Goal: Transaction & Acquisition: Purchase product/service

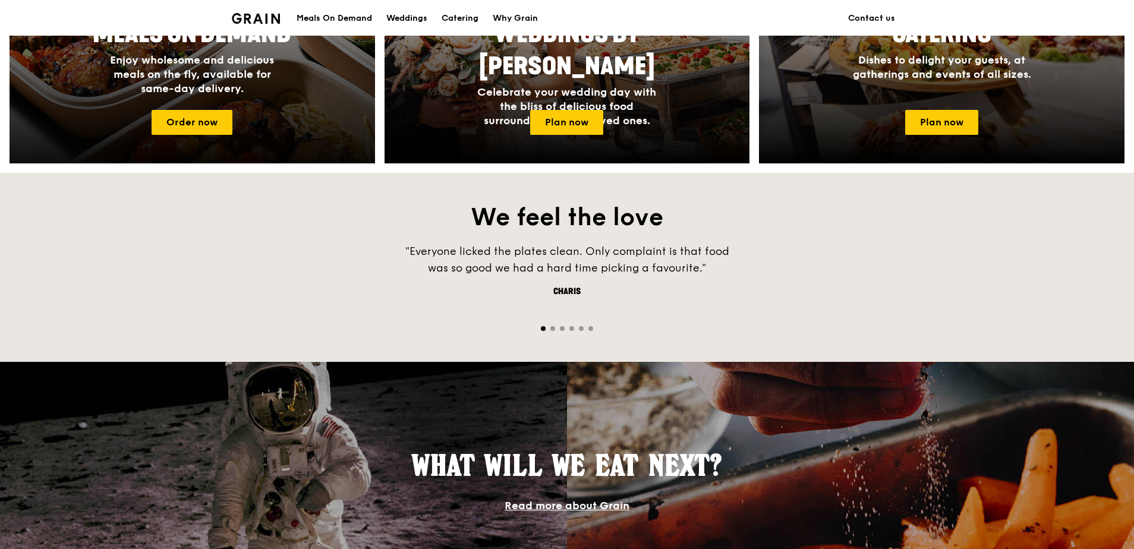
scroll to position [476, 0]
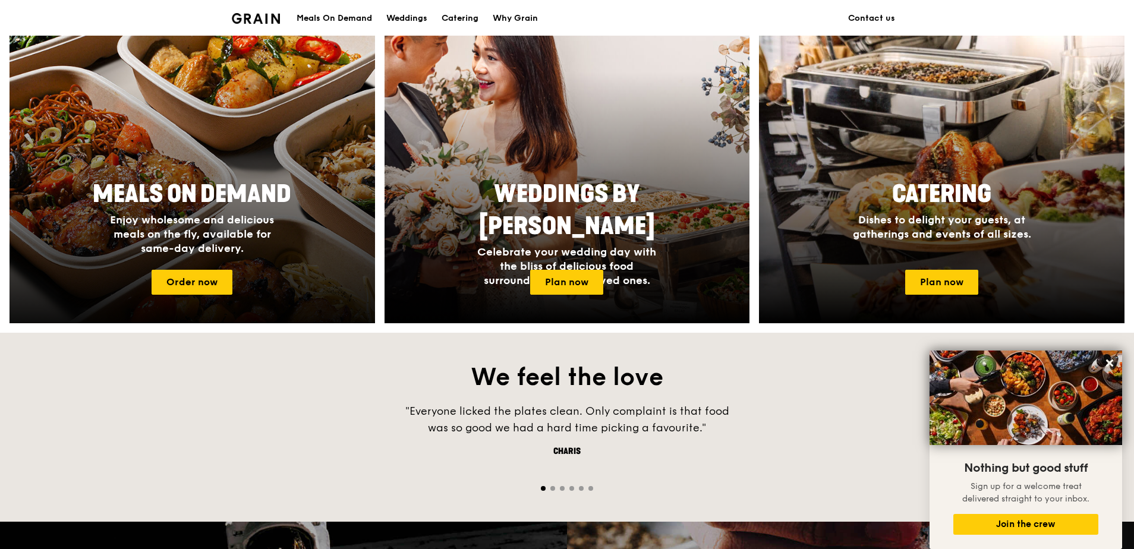
click at [182, 269] on div at bounding box center [192, 166] width 402 height 345
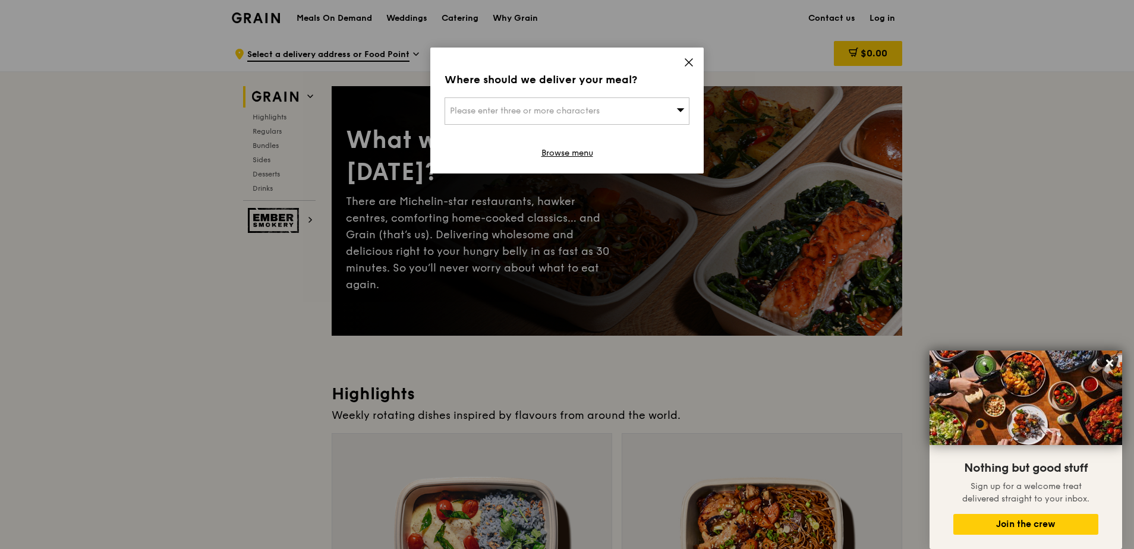
click at [683, 67] on div "Where should we deliver your meal? Please enter three or more characters Browse…" at bounding box center [566, 111] width 273 height 126
click at [685, 60] on icon at bounding box center [689, 62] width 11 height 11
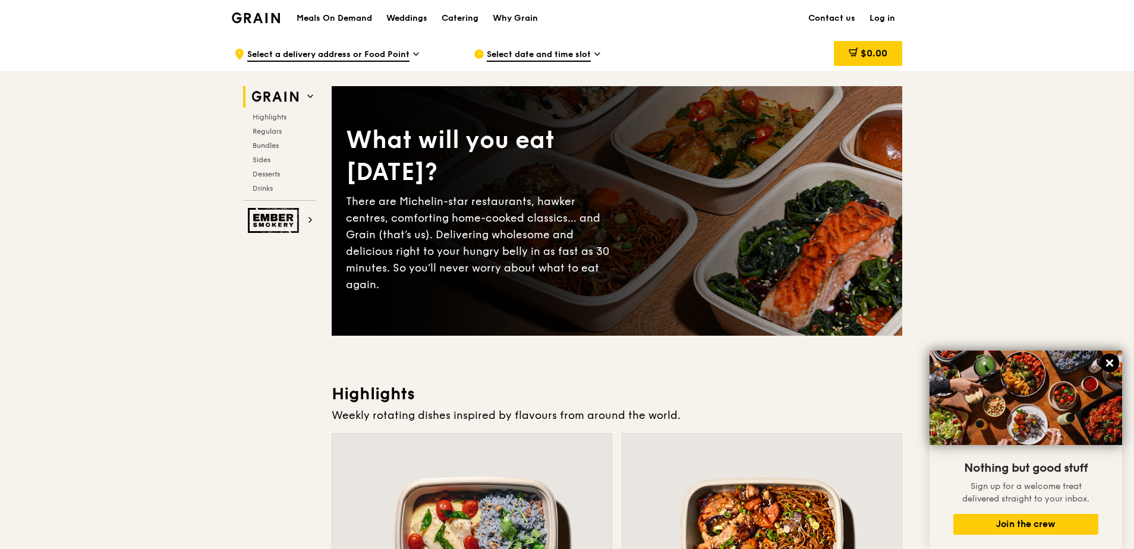
click at [1110, 364] on icon at bounding box center [1109, 363] width 7 height 7
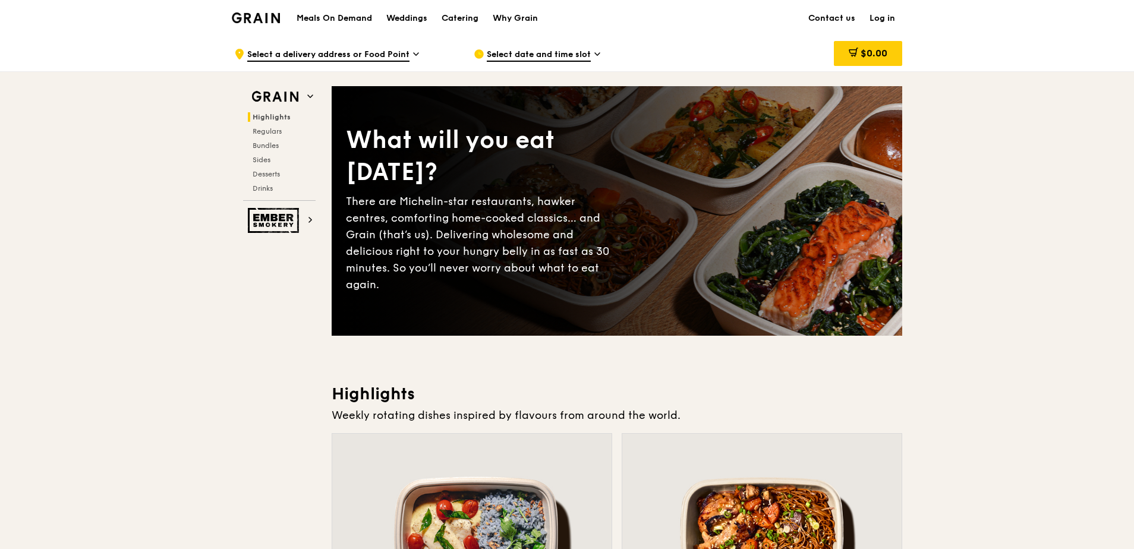
click at [357, 51] on span "Select a delivery address or Food Point" at bounding box center [328, 55] width 162 height 13
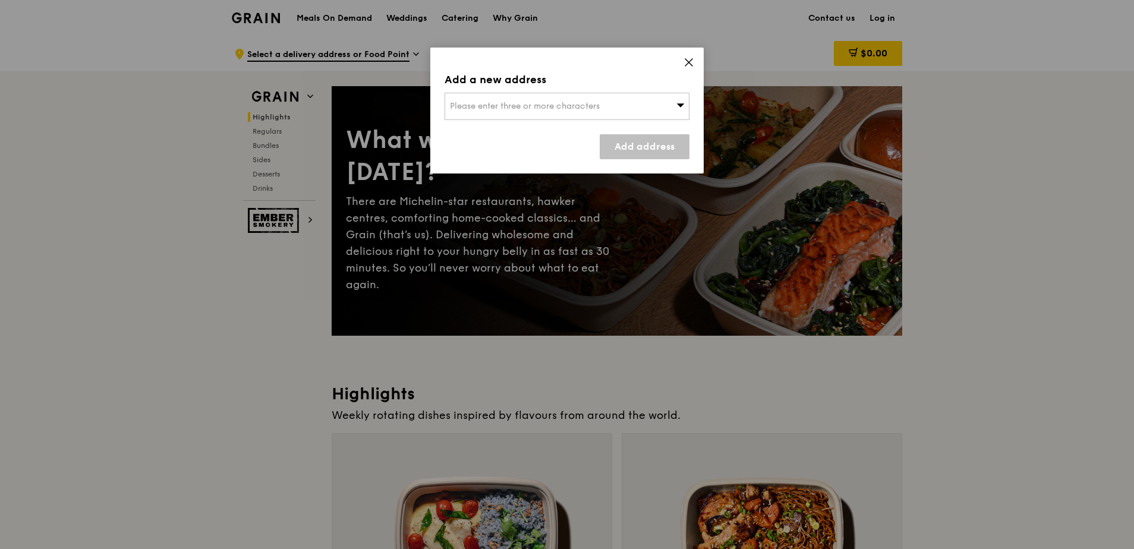
click at [600, 90] on div "Add a new address Please enter three or more characters Add address" at bounding box center [566, 111] width 273 height 126
click at [606, 100] on div "Please enter three or more characters" at bounding box center [567, 106] width 245 height 27
click at [691, 61] on icon at bounding box center [688, 62] width 7 height 7
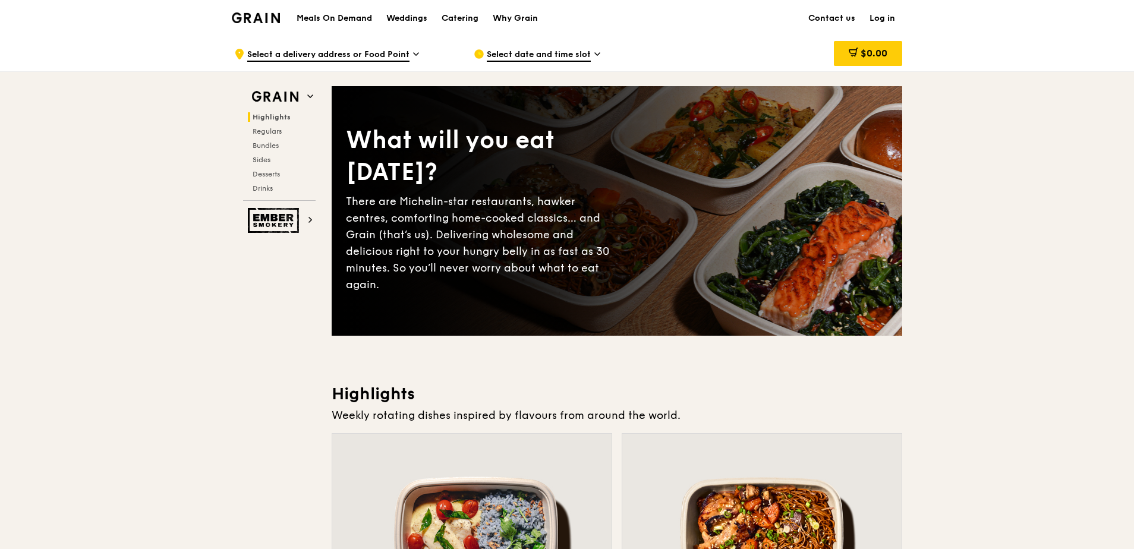
click at [325, 14] on h1 "Meals On Demand" at bounding box center [334, 18] width 75 height 12
click at [270, 144] on span "Bundles" at bounding box center [267, 145] width 28 height 8
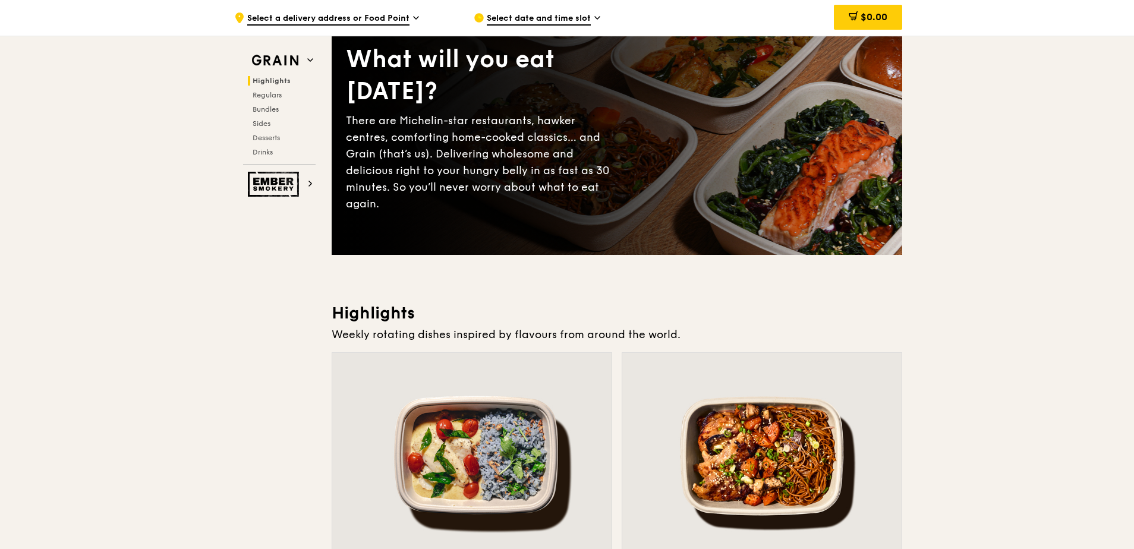
scroll to position [36, 0]
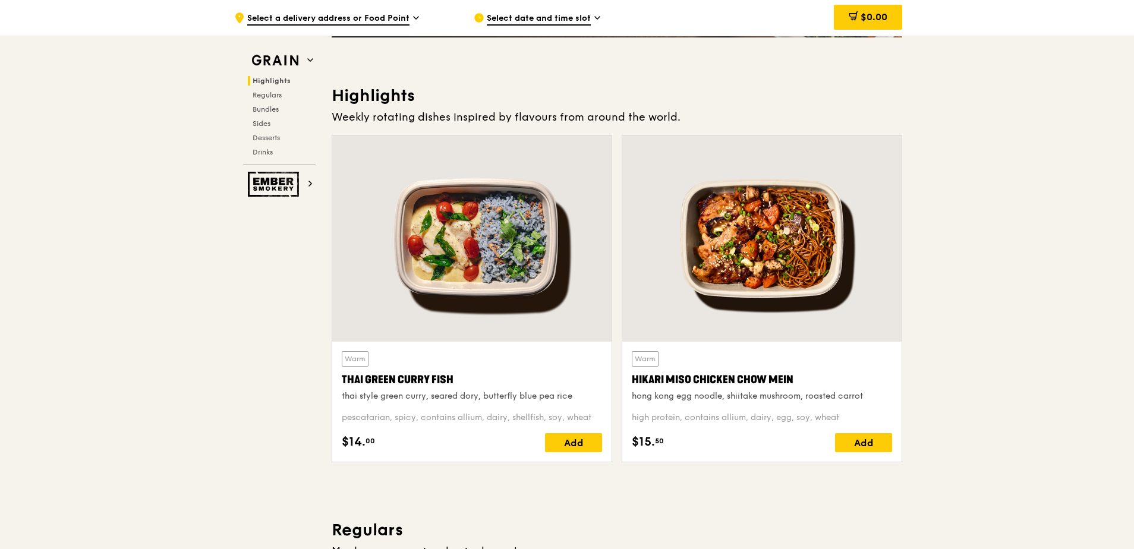
scroll to position [594, 0]
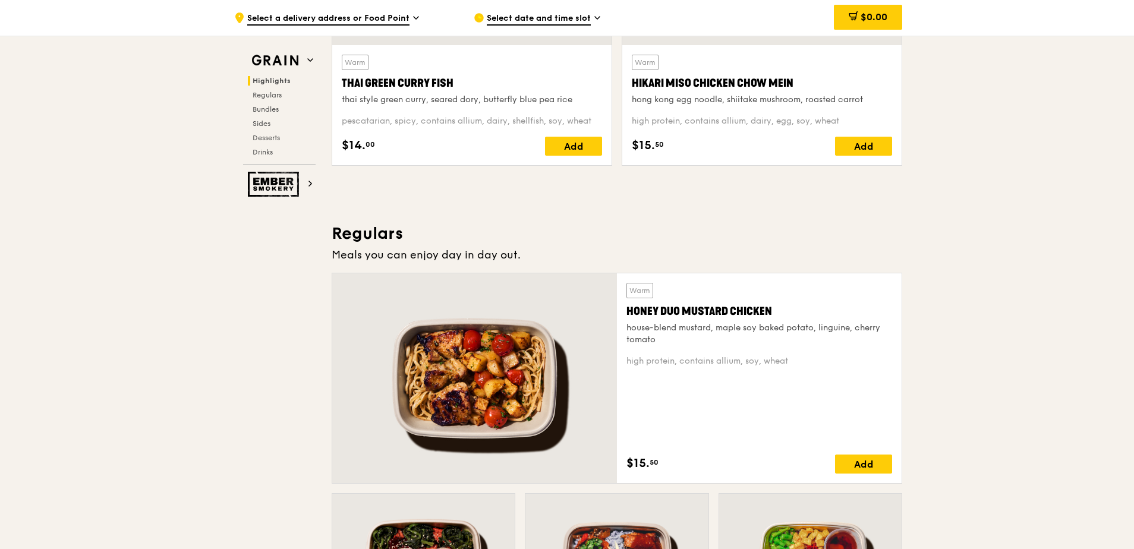
click at [376, 22] on span "Select a delivery address or Food Point" at bounding box center [328, 18] width 162 height 13
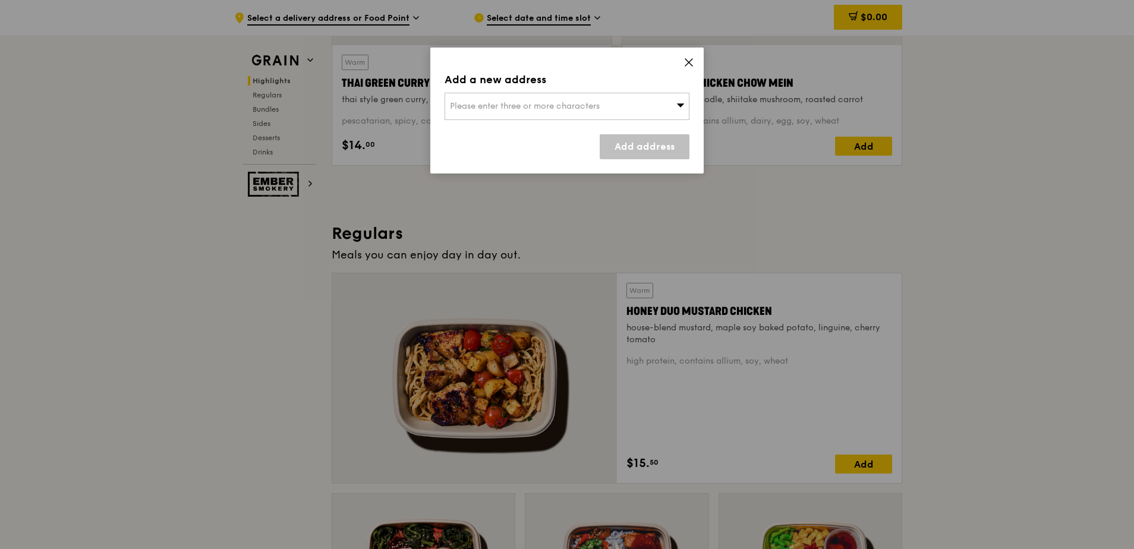
click at [495, 102] on span "Please enter three or more characters" at bounding box center [525, 106] width 150 height 10
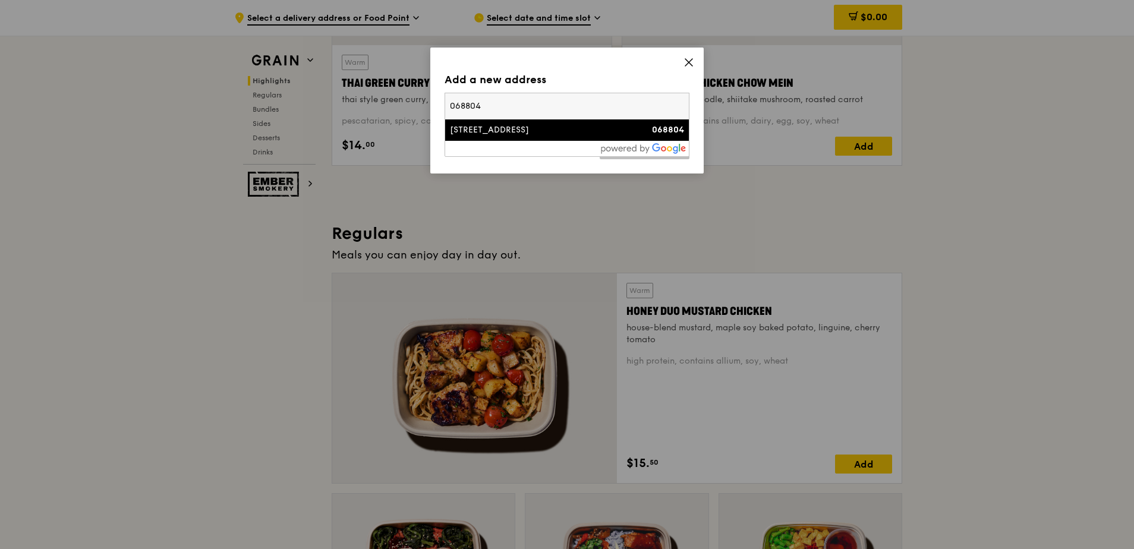
type input "068804"
click at [487, 136] on div "[STREET_ADDRESS]" at bounding box center [538, 130] width 176 height 12
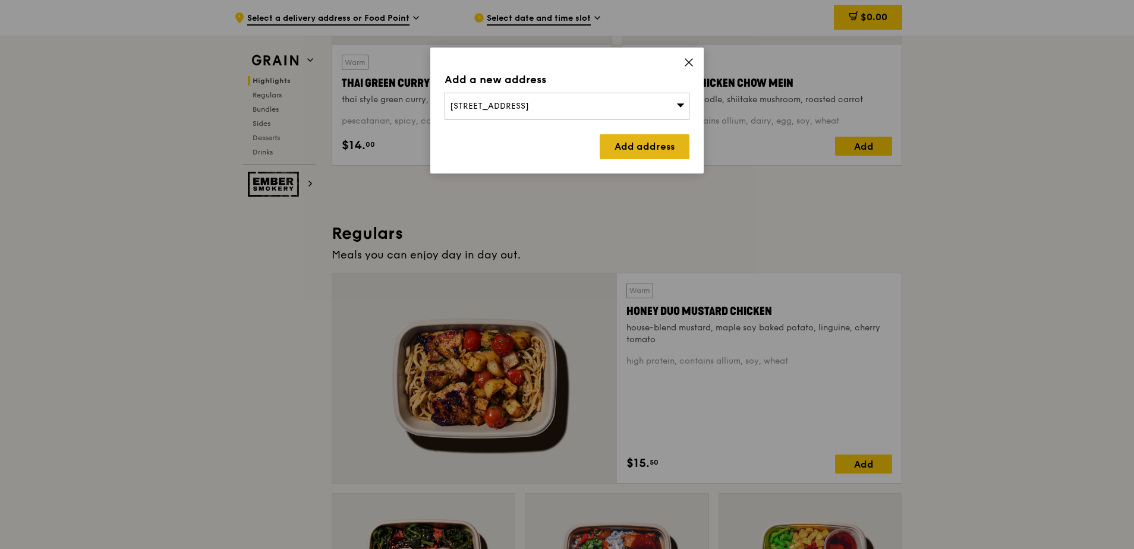
click at [673, 147] on link "Add address" at bounding box center [645, 146] width 90 height 25
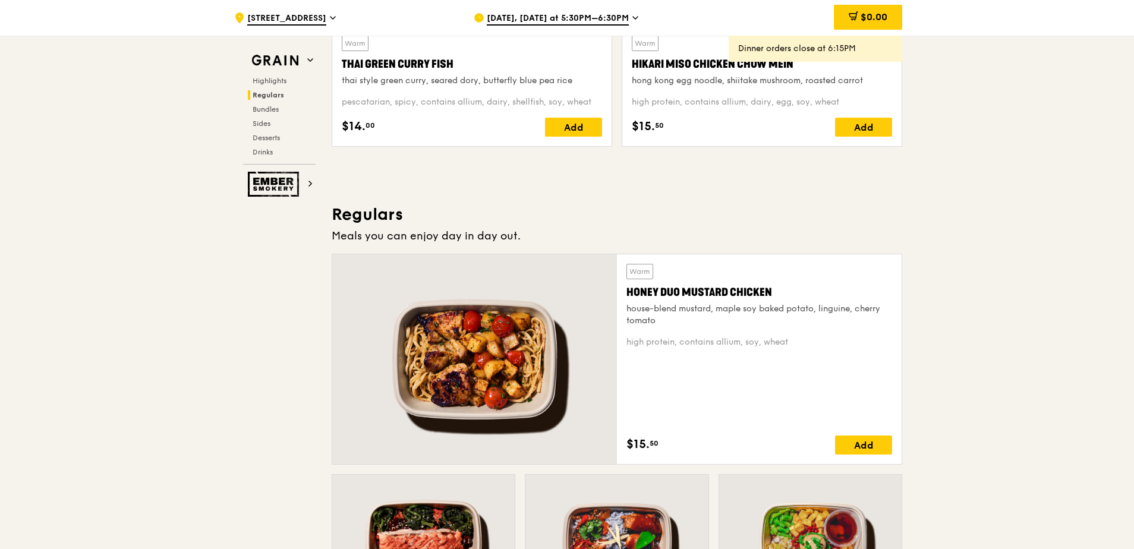
scroll to position [606, 0]
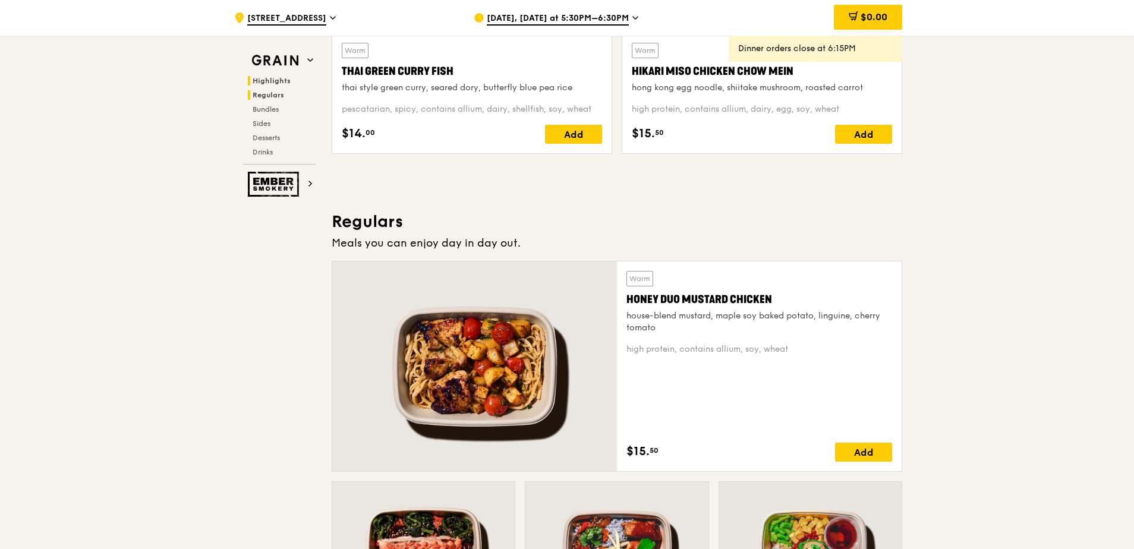
click at [272, 96] on span "Regulars" at bounding box center [269, 95] width 32 height 8
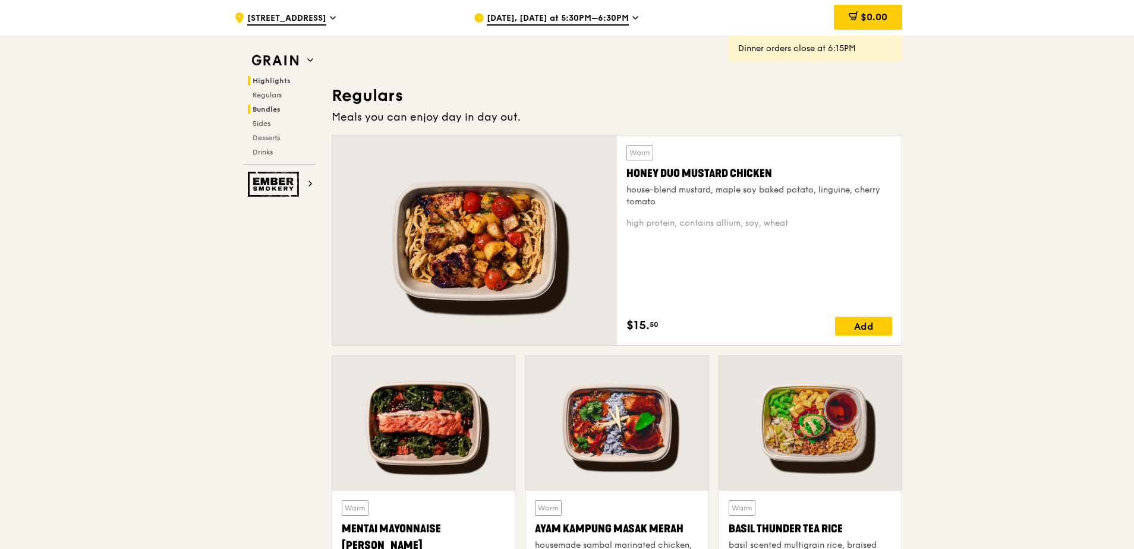
scroll to position [770, 0]
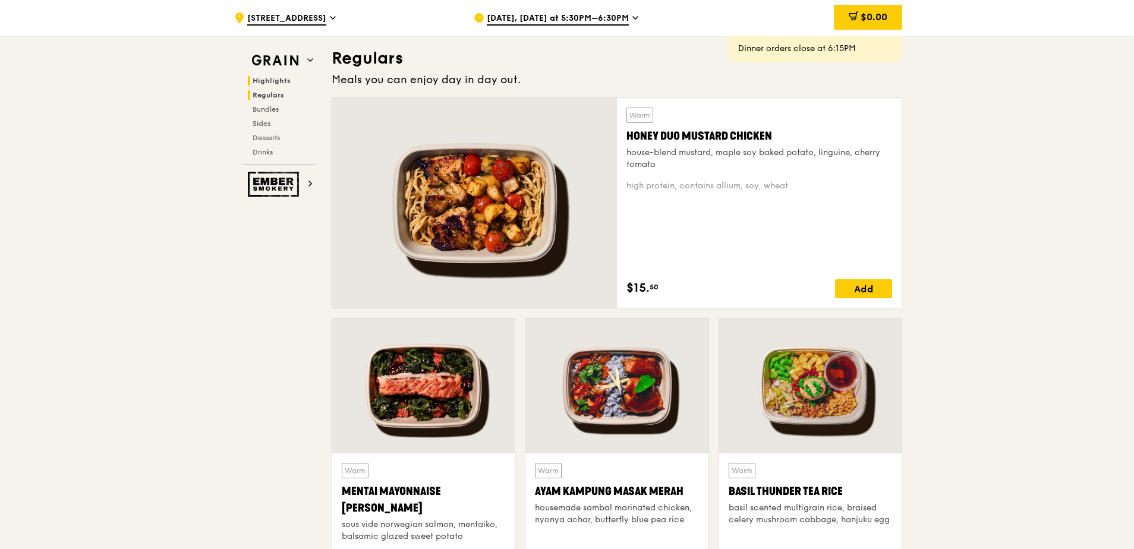
click at [267, 84] on span "Highlights" at bounding box center [272, 81] width 38 height 8
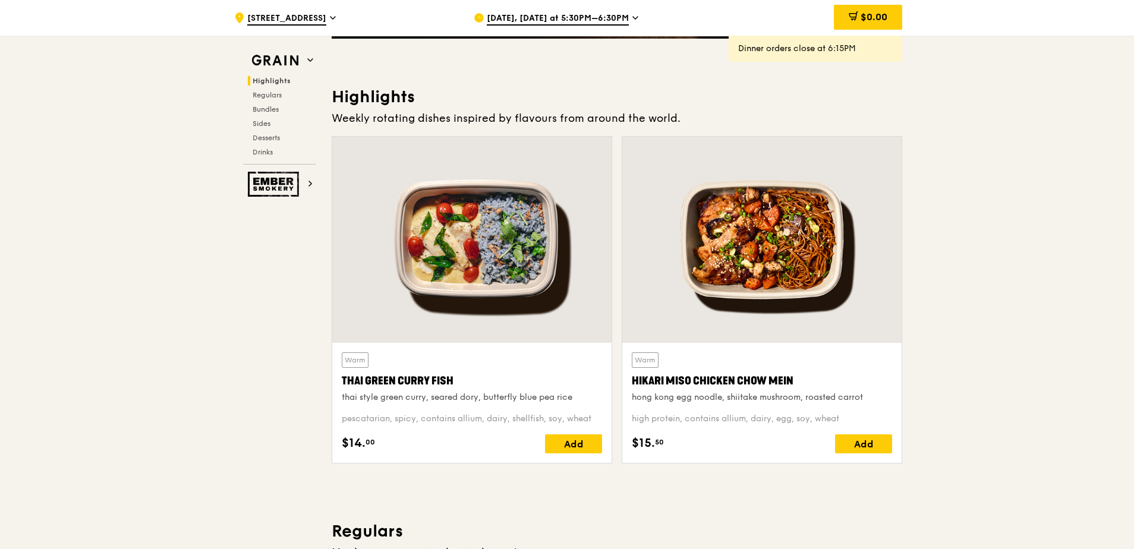
scroll to position [276, 0]
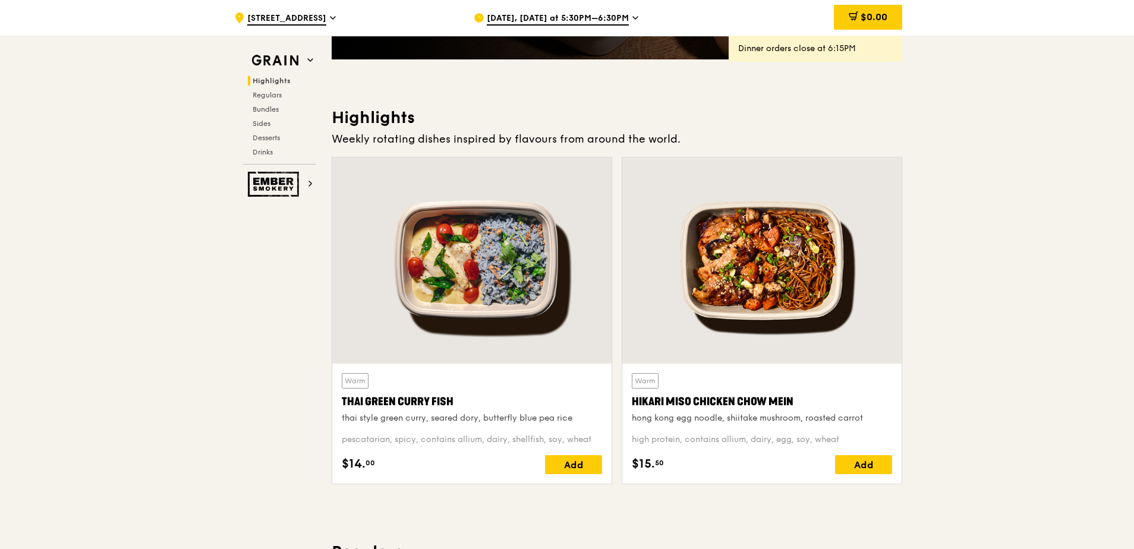
click at [629, 140] on div "Weekly rotating dishes inspired by flavours from around the world." at bounding box center [617, 139] width 571 height 17
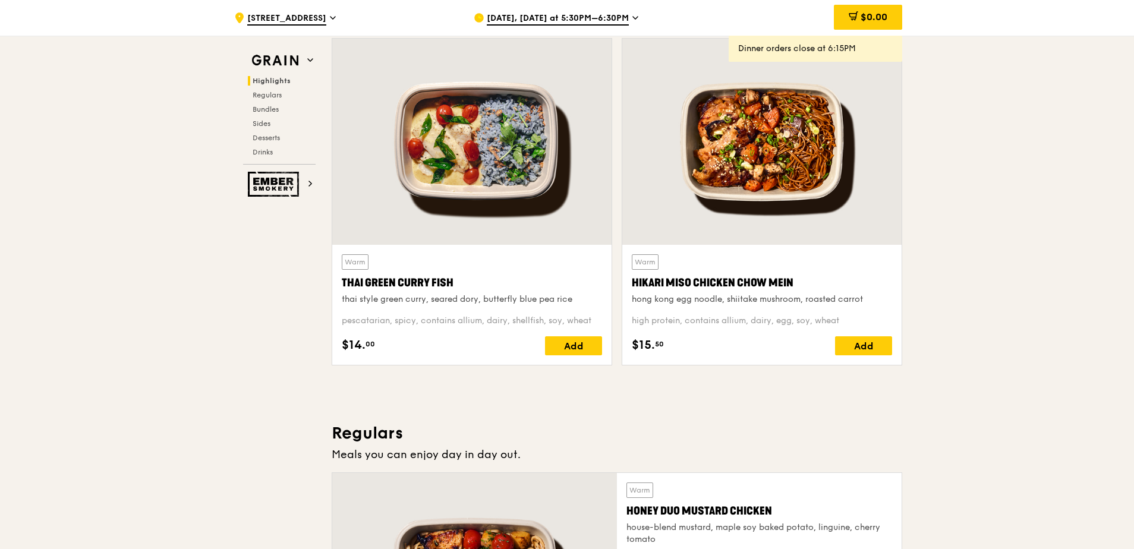
scroll to position [0, 0]
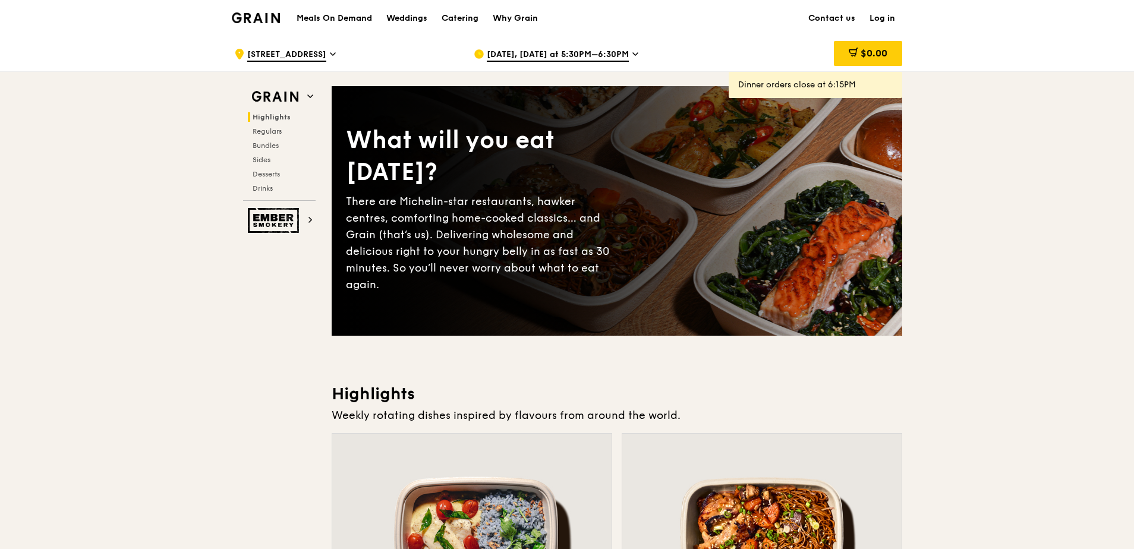
click at [358, 20] on h1 "Meals On Demand" at bounding box center [334, 18] width 75 height 12
click at [355, 16] on h1 "Meals On Demand" at bounding box center [334, 18] width 75 height 12
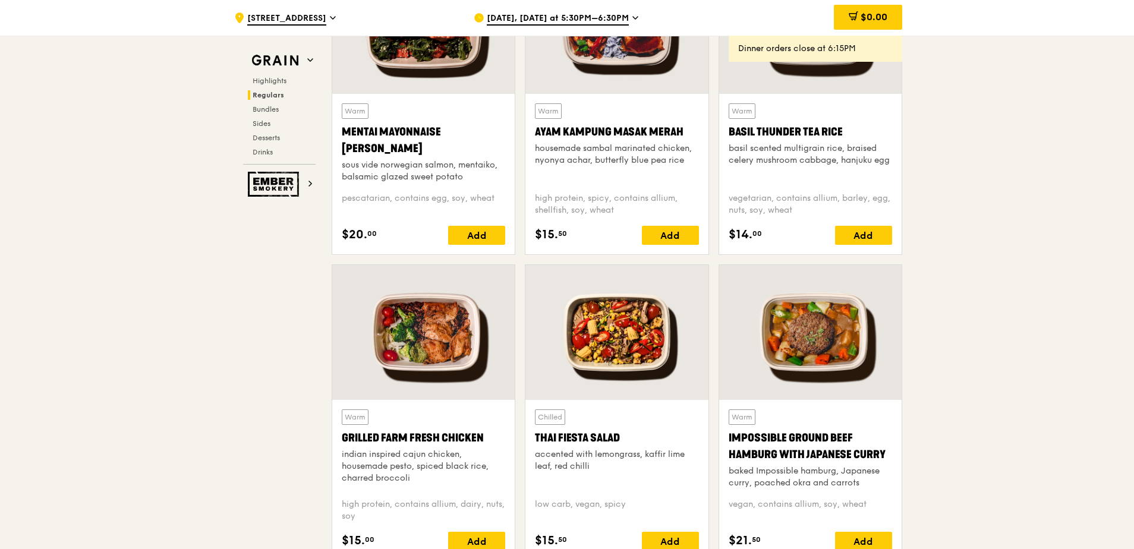
scroll to position [1189, 0]
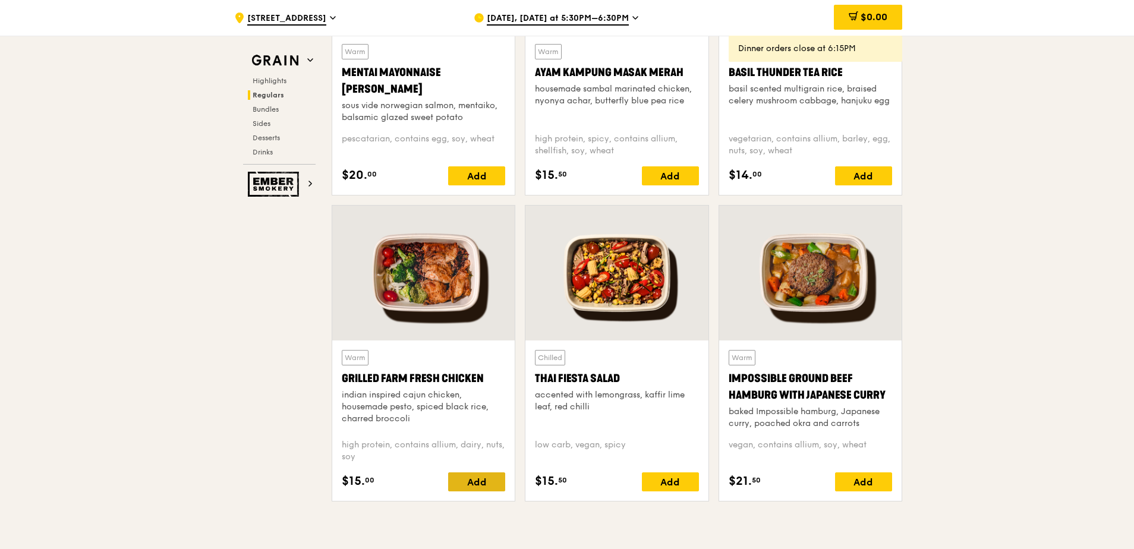
click at [472, 476] on div "Add" at bounding box center [476, 482] width 57 height 19
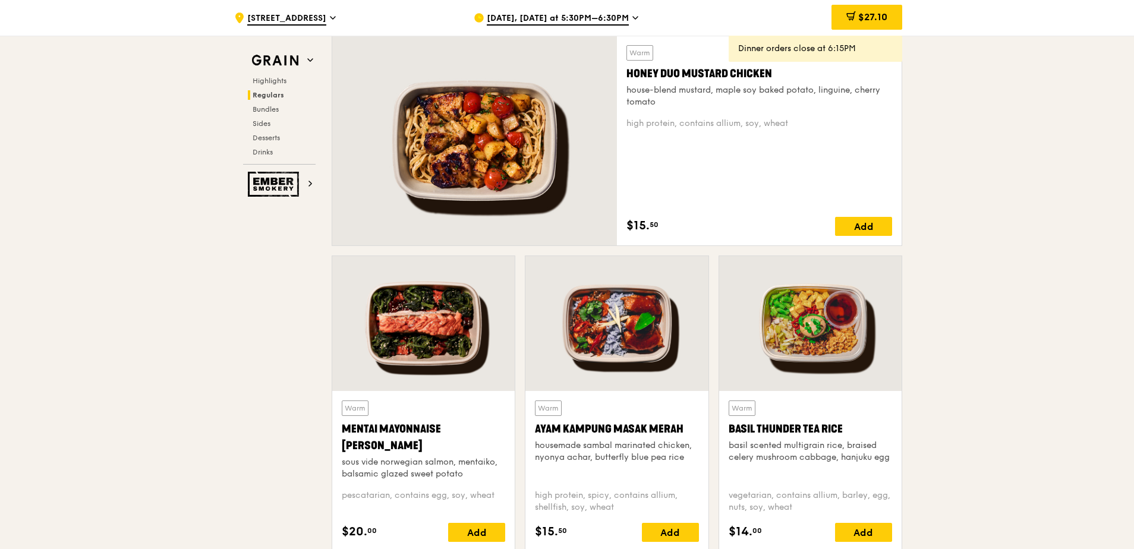
scroll to position [773, 0]
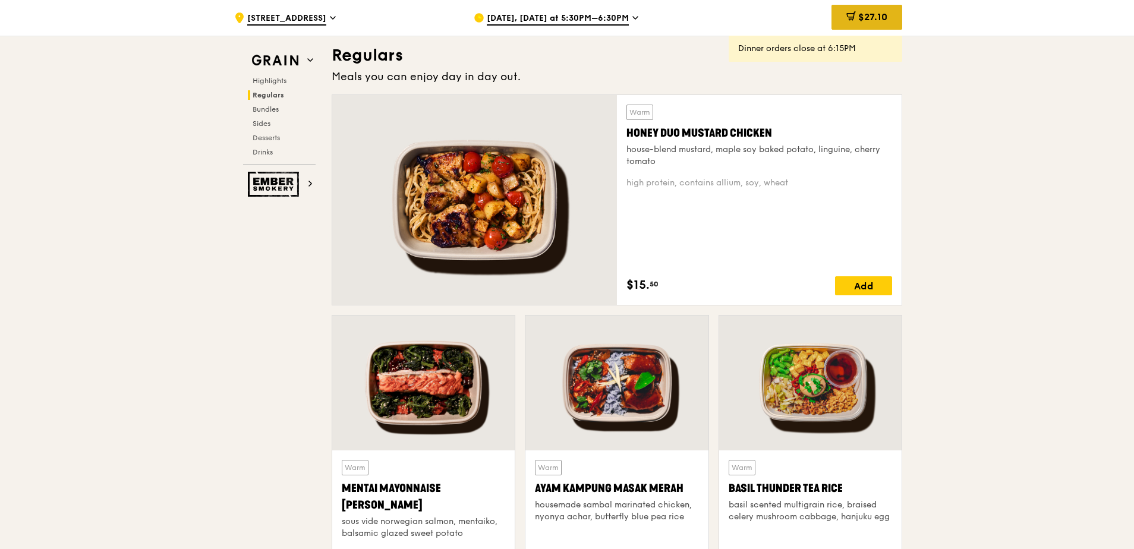
click at [871, 23] on div "$27.10" at bounding box center [867, 17] width 71 height 25
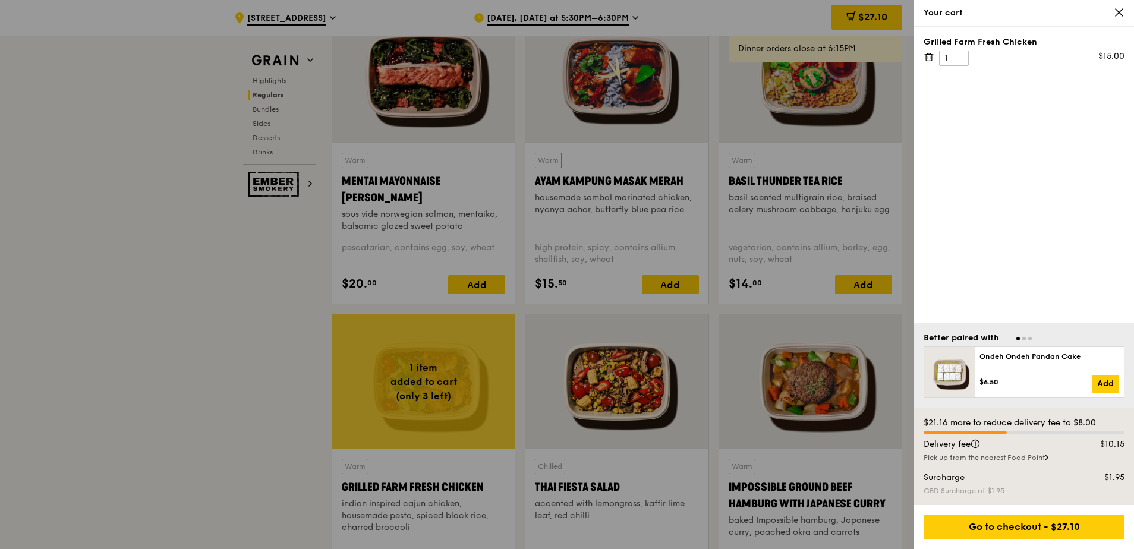
scroll to position [1189, 0]
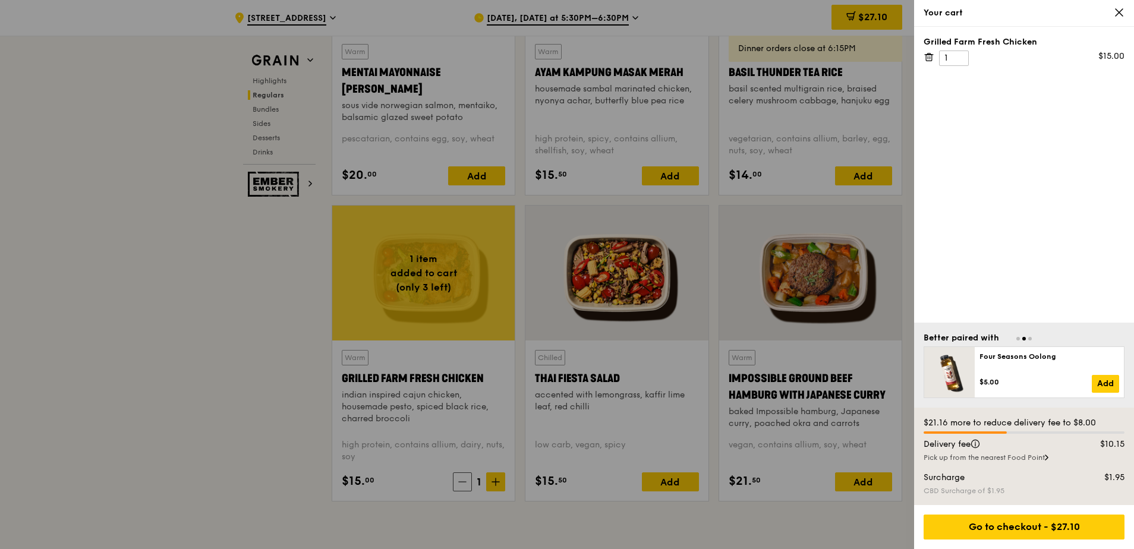
click at [1123, 14] on icon at bounding box center [1119, 12] width 11 height 11
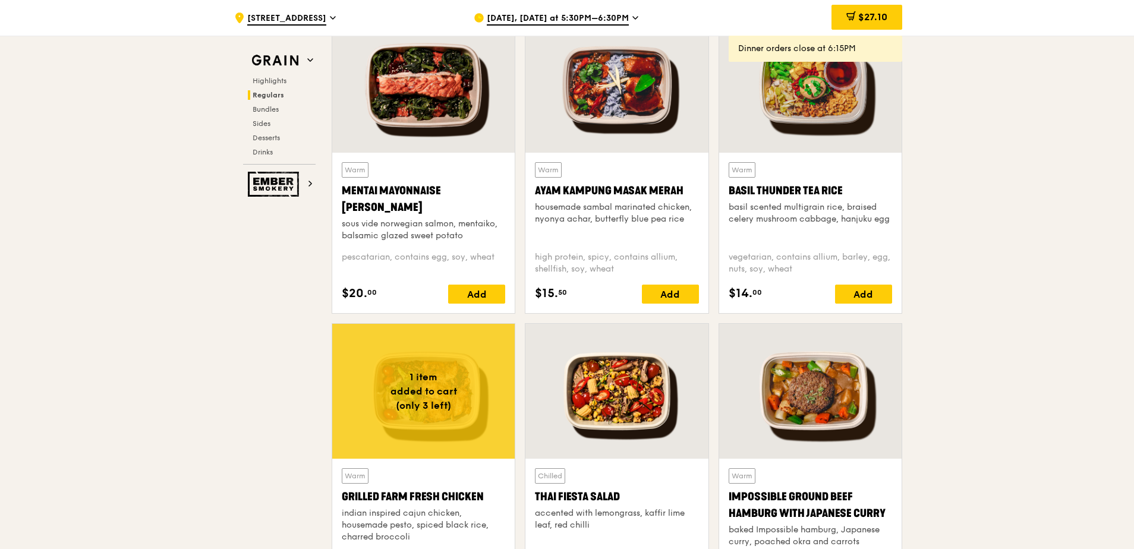
scroll to position [1070, 0]
click at [593, 18] on span "[DATE], [DATE] at 5:30PM–6:30PM" at bounding box center [558, 18] width 142 height 13
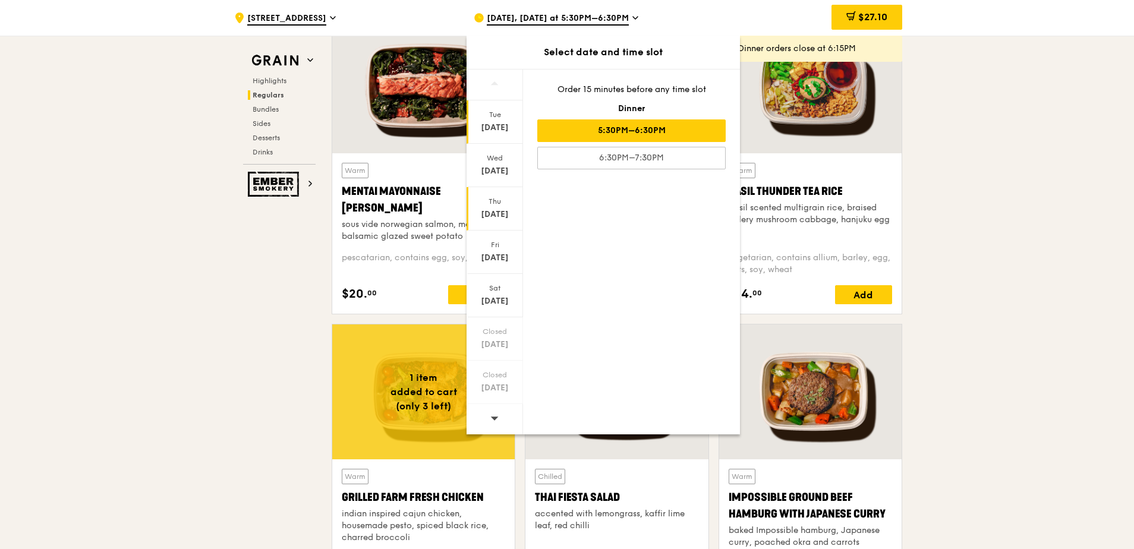
click at [501, 210] on div "[DATE]" at bounding box center [494, 215] width 53 height 12
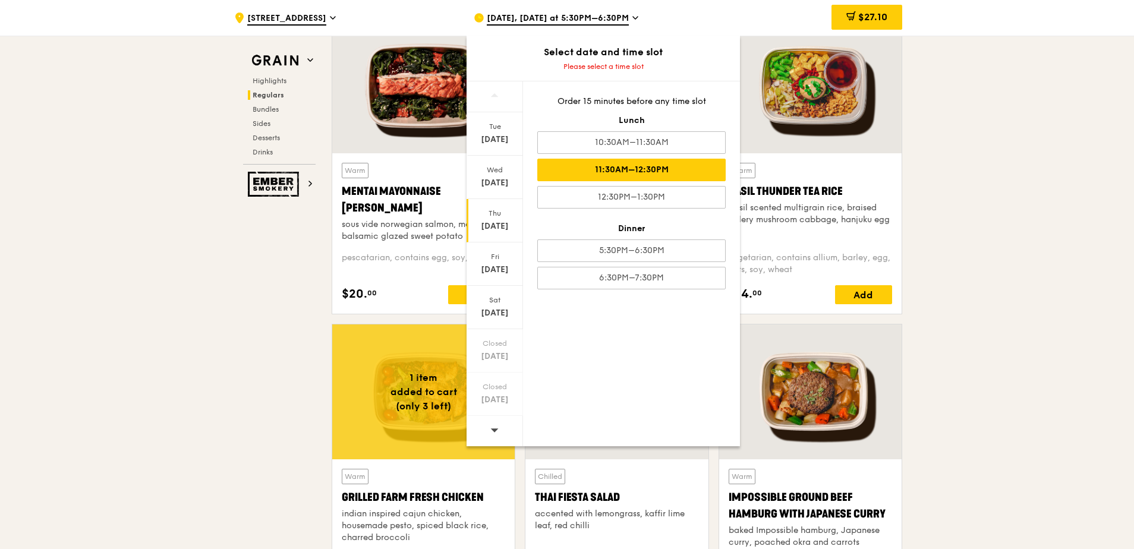
click at [643, 174] on div "11:30AM–12:30PM" at bounding box center [631, 170] width 188 height 23
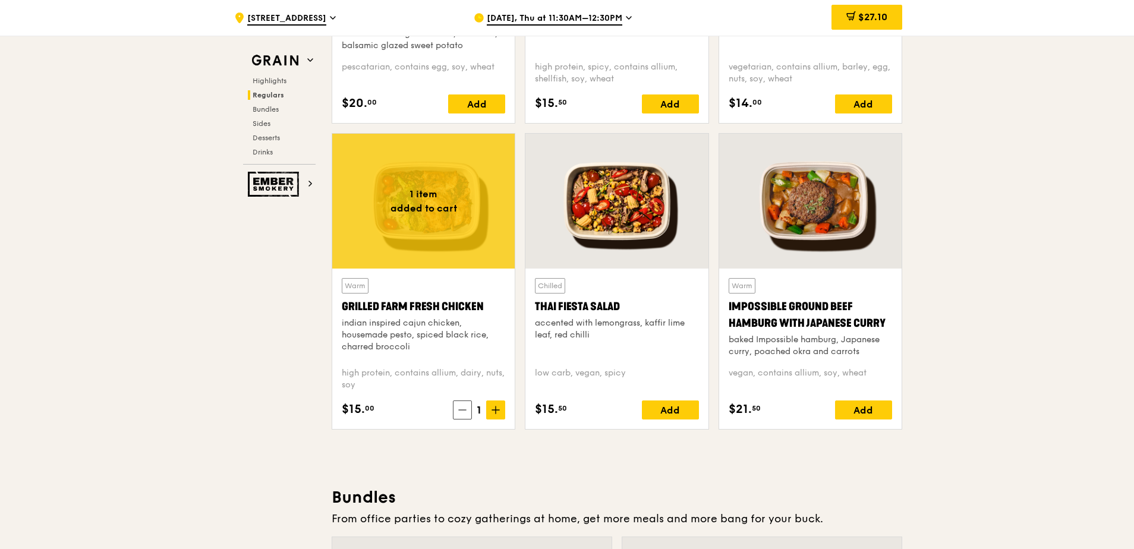
scroll to position [1248, 0]
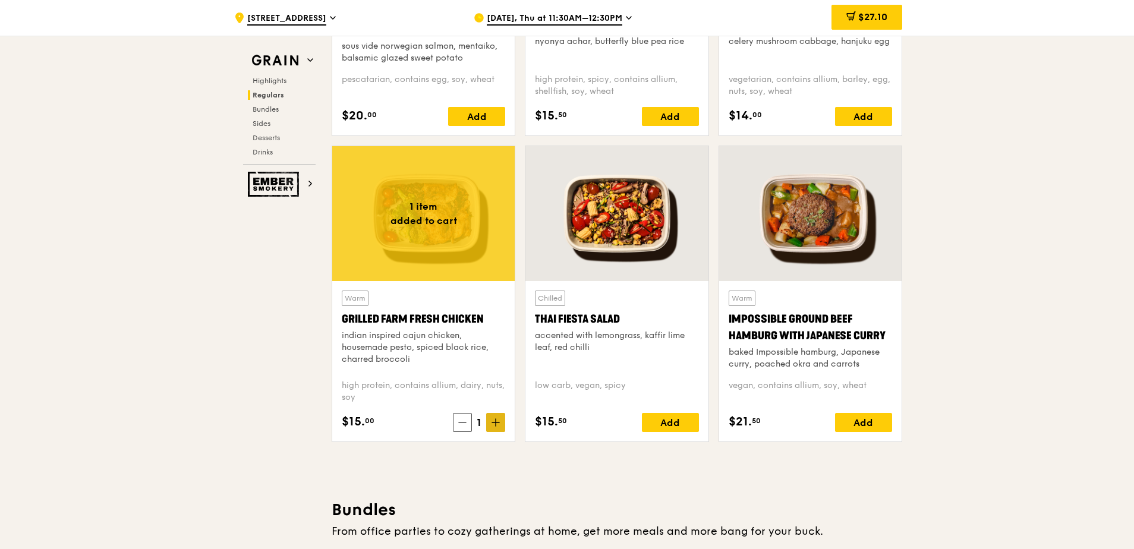
click at [496, 426] on icon at bounding box center [496, 422] width 0 height 7
click at [495, 426] on icon at bounding box center [496, 422] width 8 height 8
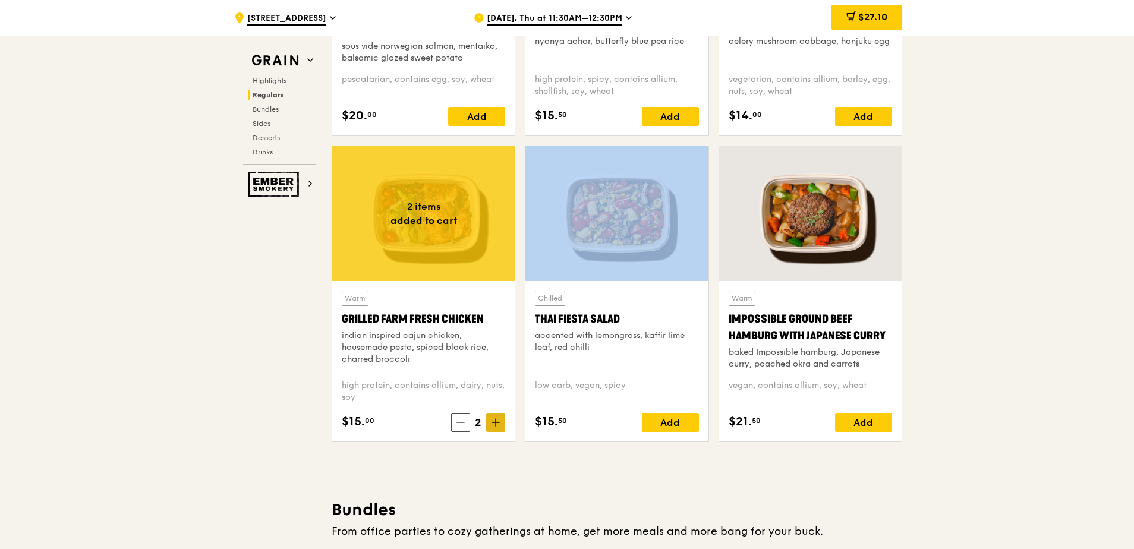
click at [495, 426] on icon at bounding box center [496, 422] width 8 height 8
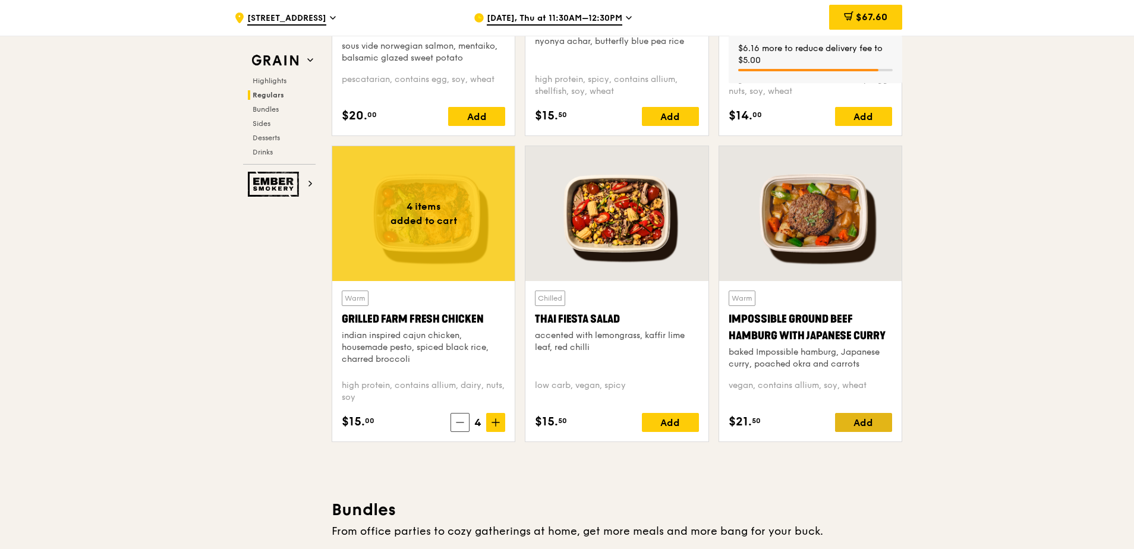
click at [857, 426] on div "Add" at bounding box center [863, 422] width 57 height 19
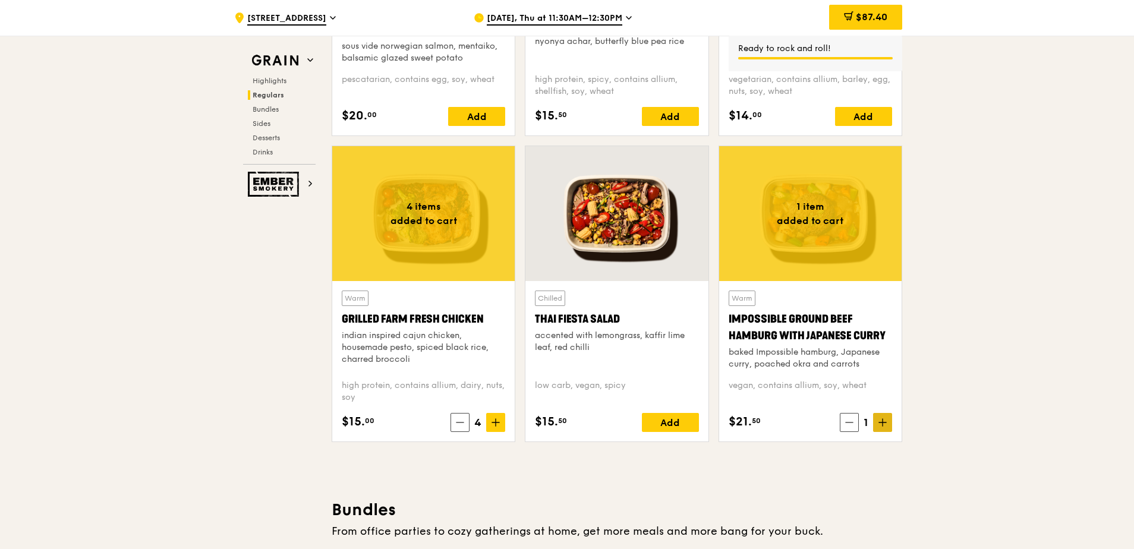
click at [883, 423] on icon at bounding box center [882, 423] width 7 height 0
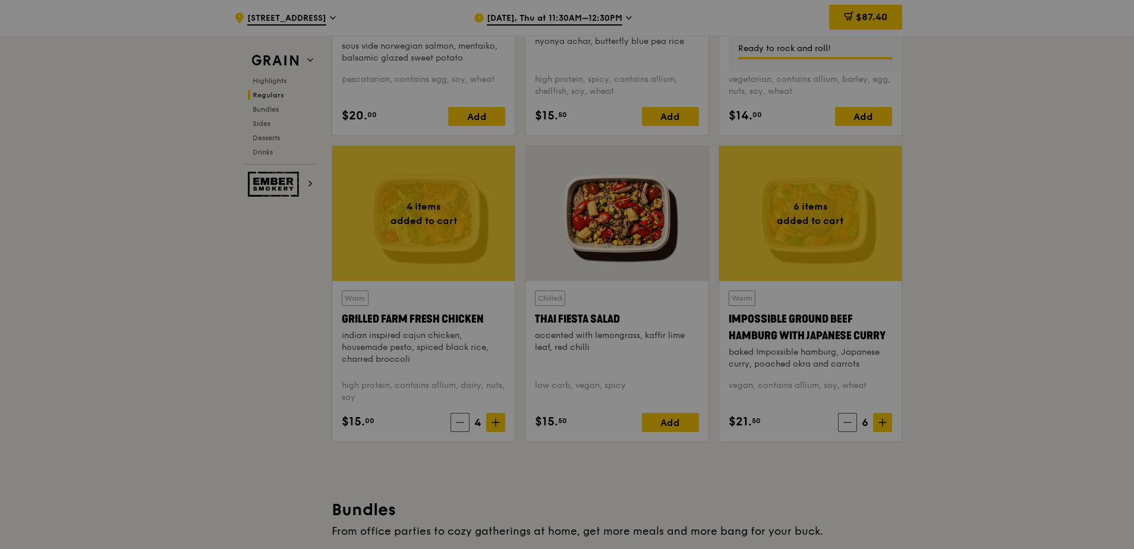
drag, startPoint x: 883, startPoint y: 423, endPoint x: 842, endPoint y: 420, distance: 41.1
click at [842, 420] on div at bounding box center [567, 274] width 1134 height 549
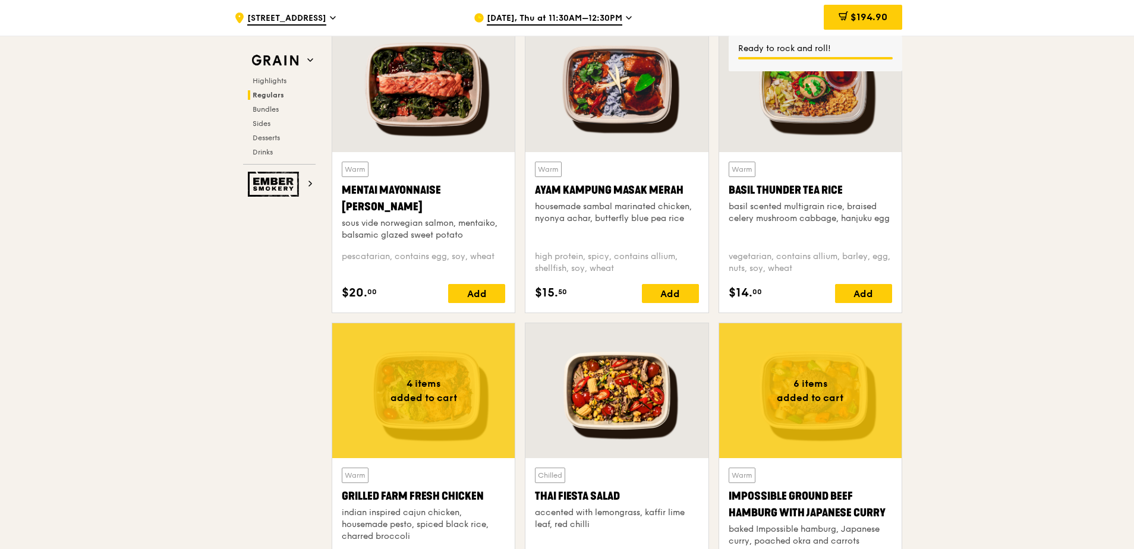
scroll to position [1070, 0]
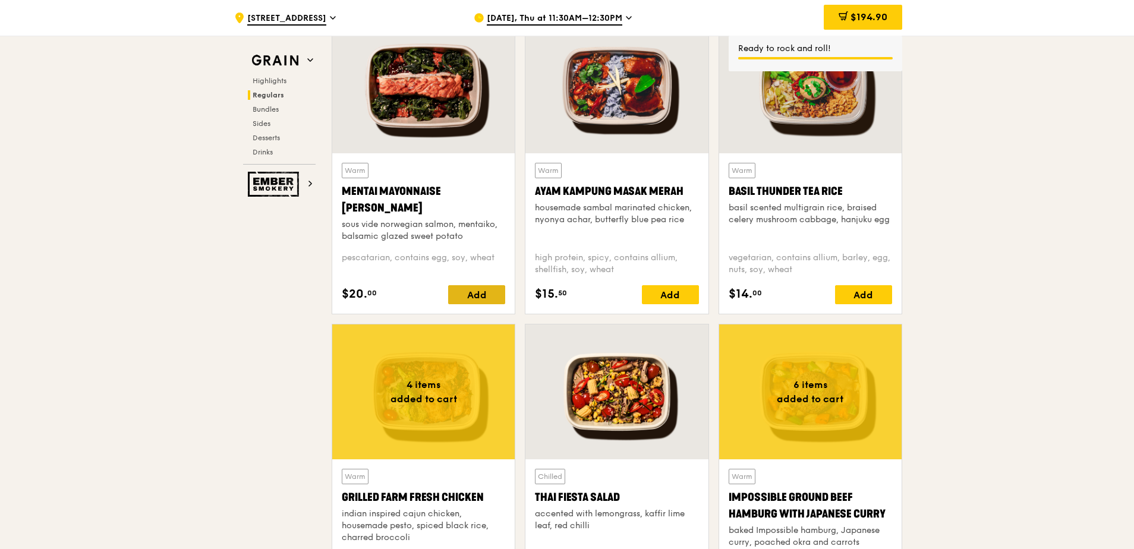
click at [488, 301] on div "Add" at bounding box center [476, 294] width 57 height 19
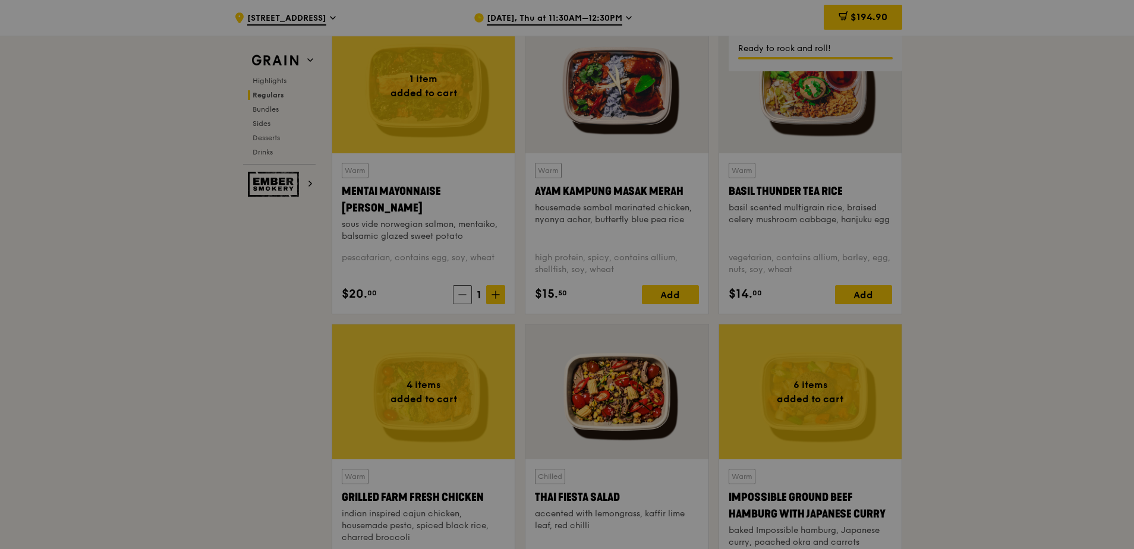
click at [489, 294] on div at bounding box center [567, 274] width 1134 height 549
click at [495, 292] on div at bounding box center [567, 274] width 1134 height 549
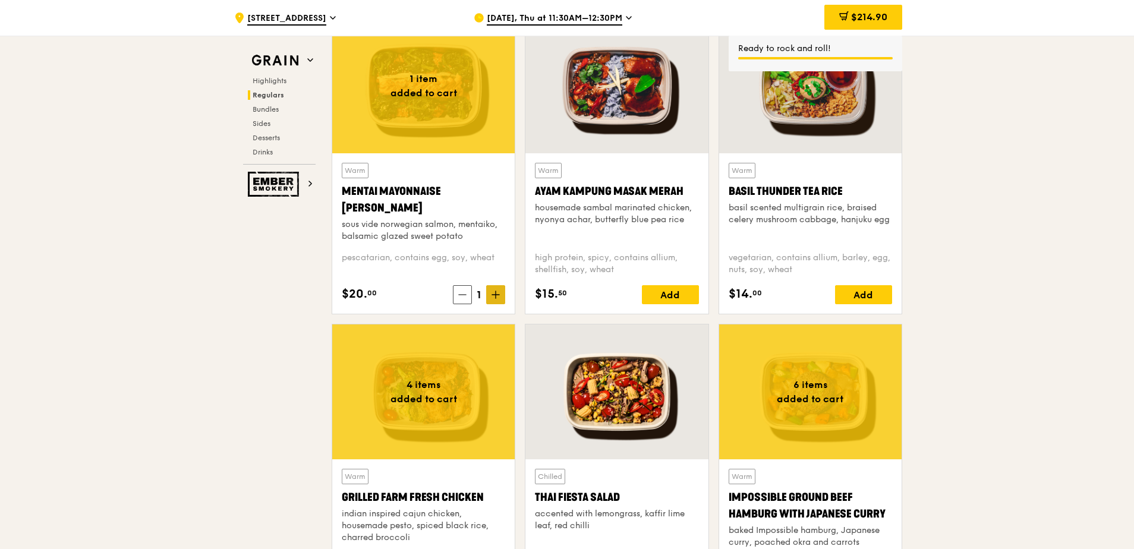
click at [501, 292] on span at bounding box center [495, 294] width 19 height 19
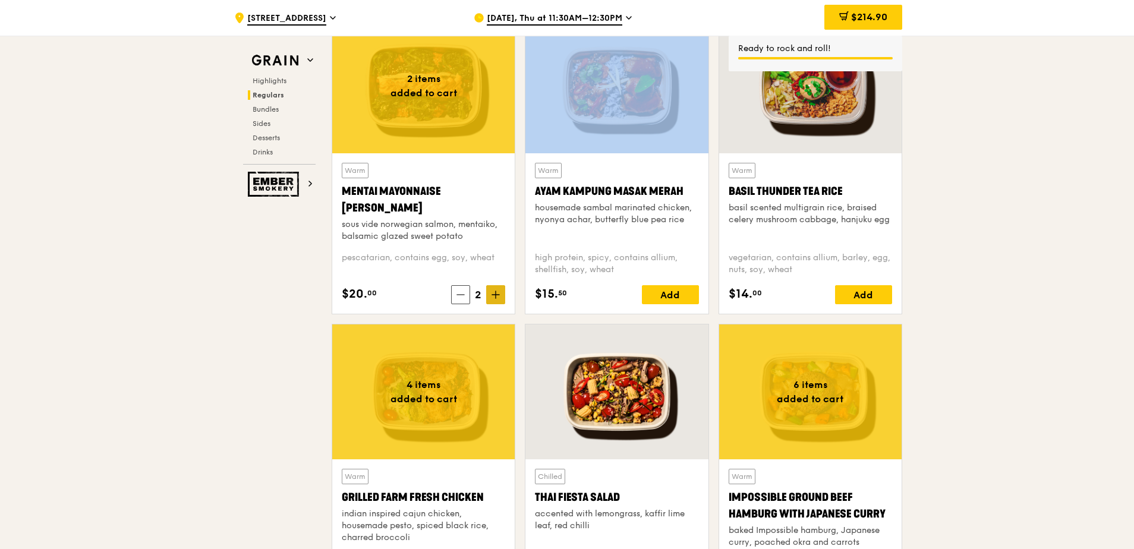
click at [501, 292] on span at bounding box center [495, 294] width 19 height 19
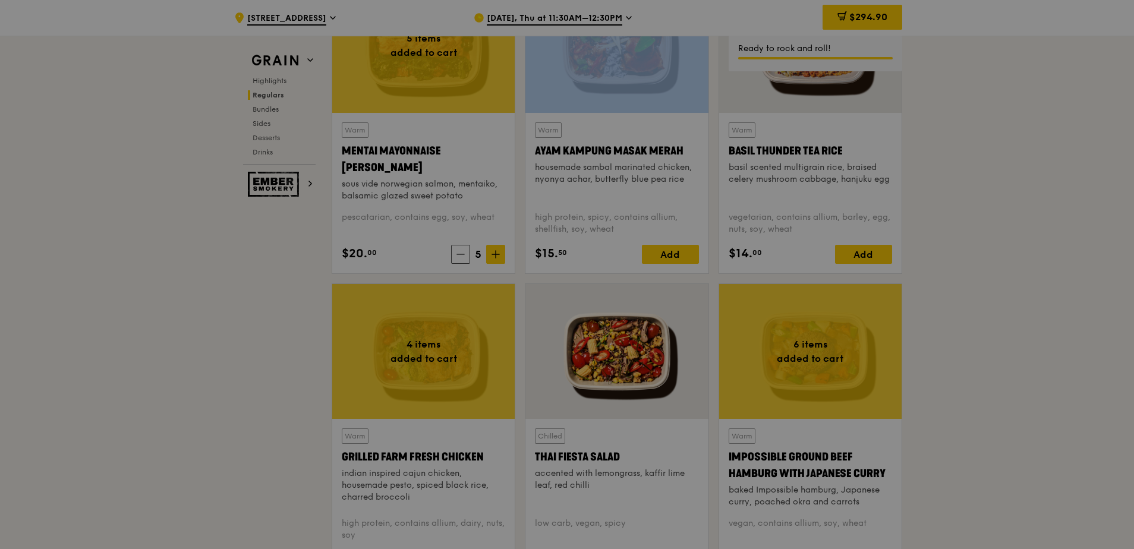
scroll to position [1248, 0]
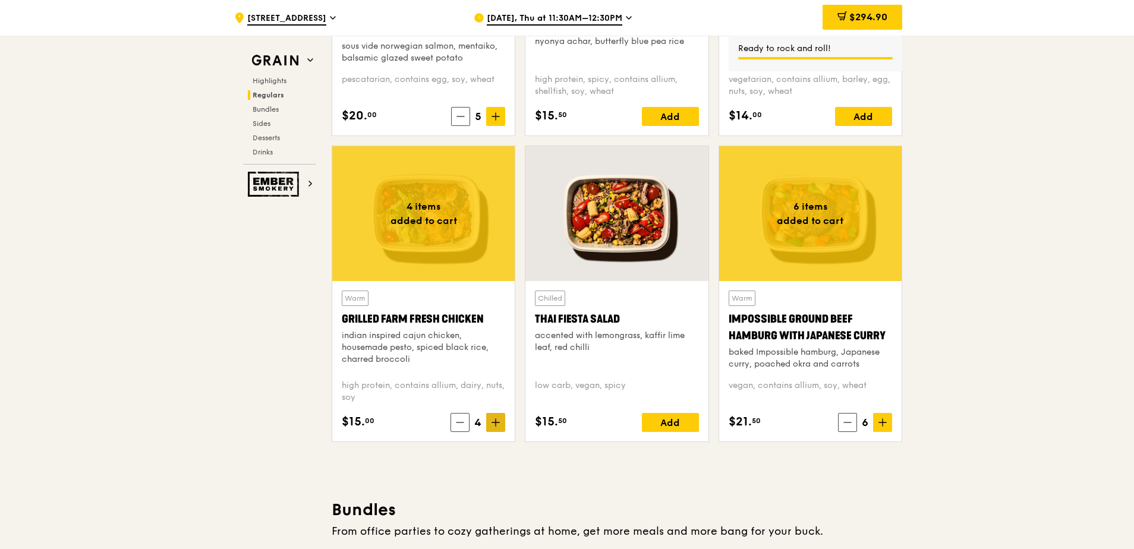
click at [500, 424] on icon at bounding box center [496, 422] width 8 height 8
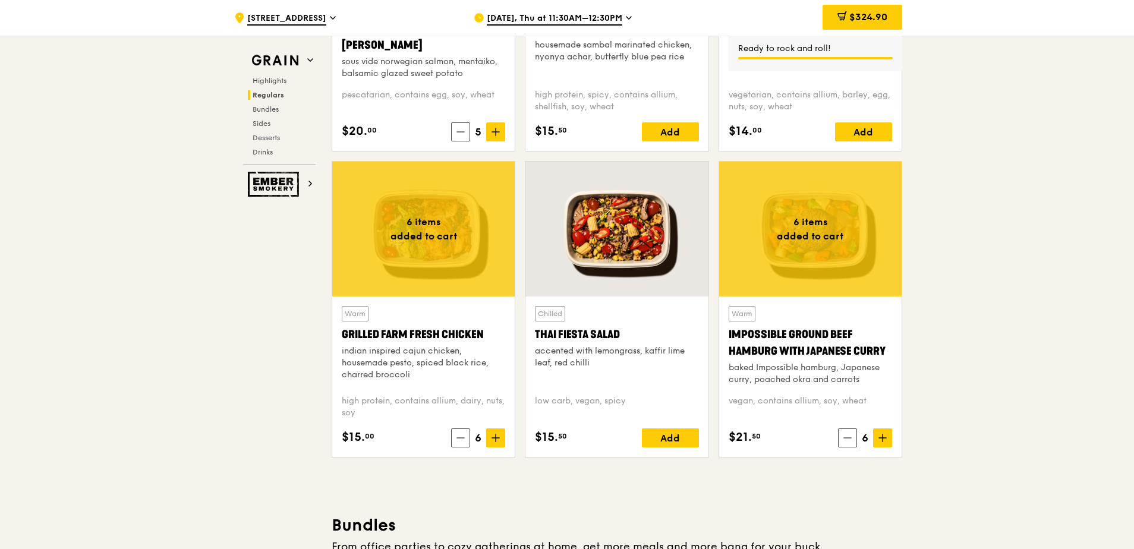
scroll to position [1189, 0]
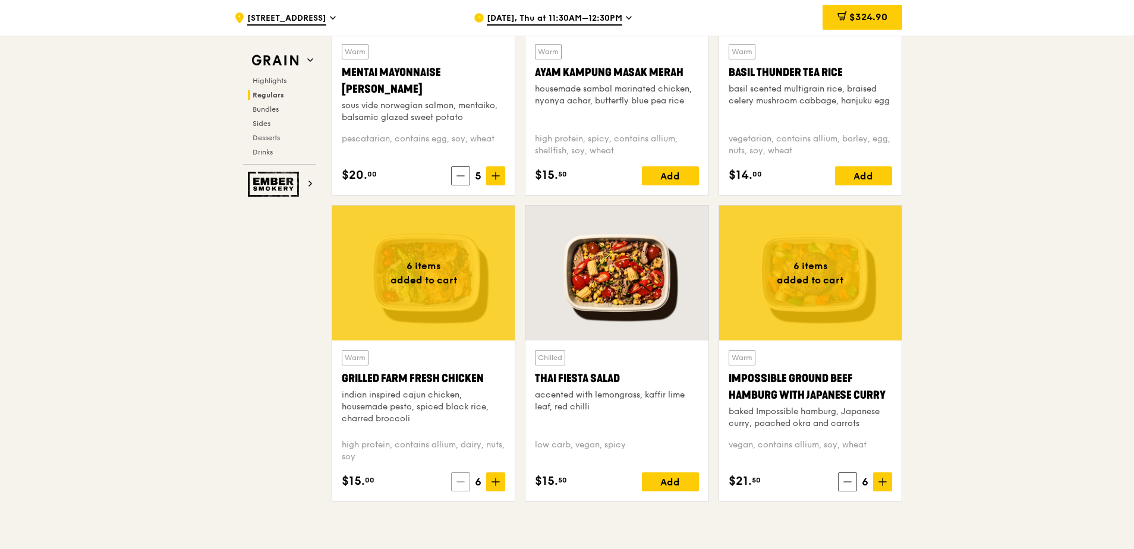
click at [455, 474] on span at bounding box center [460, 482] width 19 height 19
click at [499, 487] on span at bounding box center [495, 482] width 19 height 19
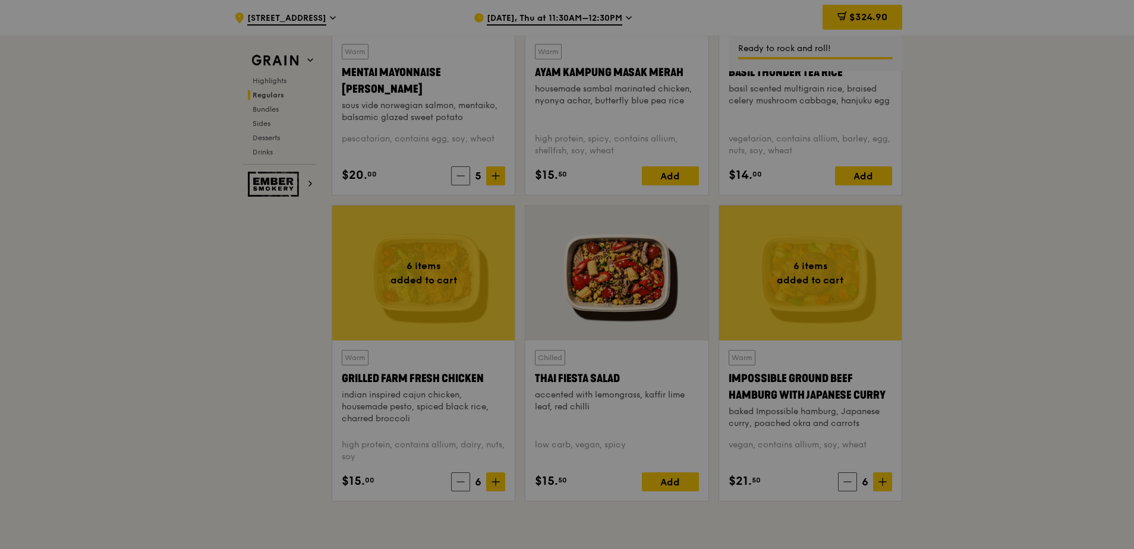
click at [849, 487] on div at bounding box center [567, 274] width 1134 height 549
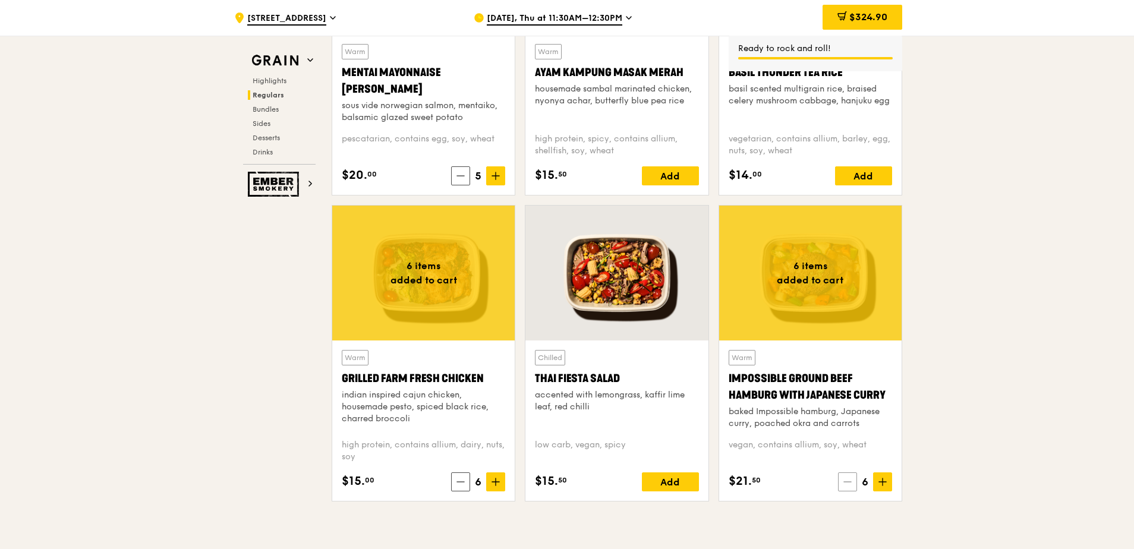
click at [849, 481] on icon at bounding box center [847, 482] width 8 height 8
click at [884, 478] on icon at bounding box center [883, 482] width 8 height 8
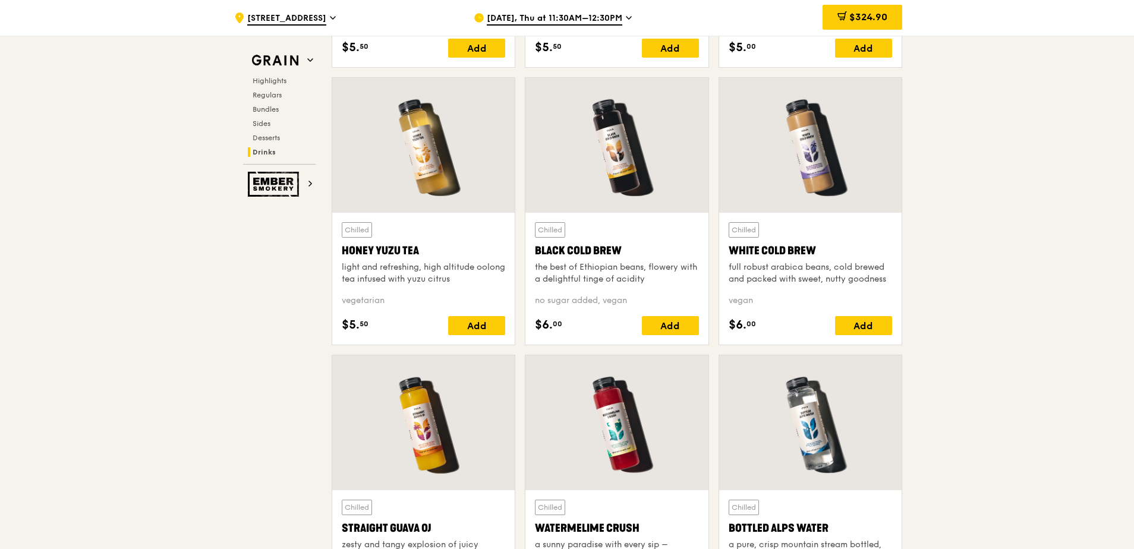
scroll to position [4233, 0]
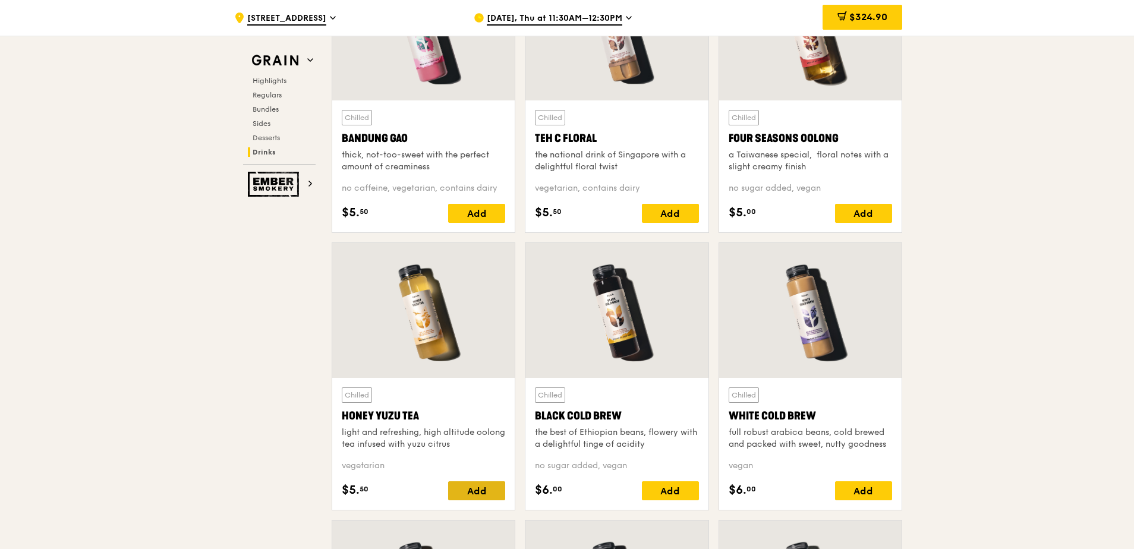
click at [468, 487] on div "Add" at bounding box center [476, 490] width 57 height 19
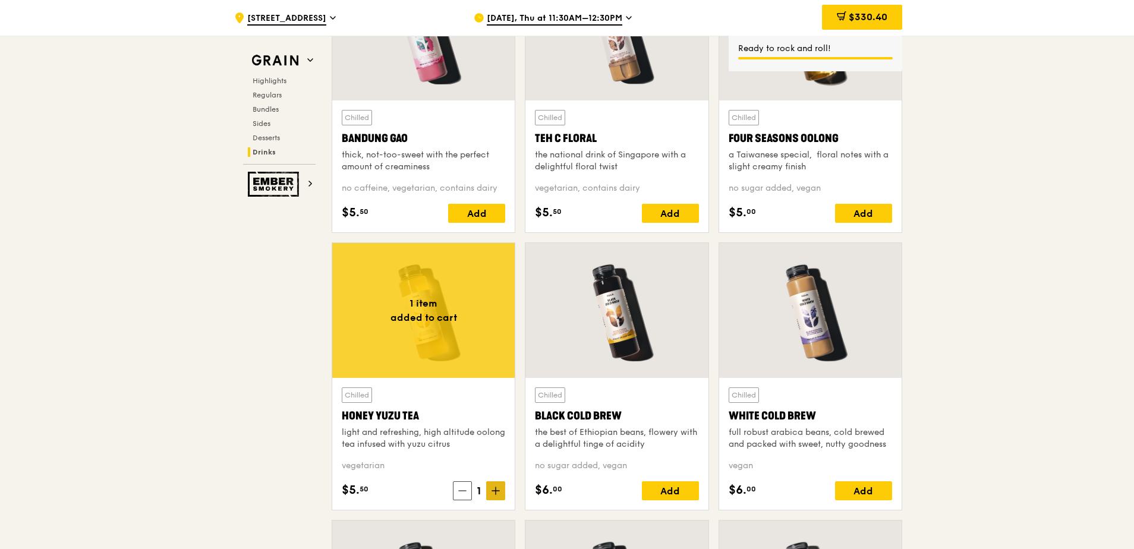
click at [498, 491] on icon at bounding box center [495, 491] width 7 height 0
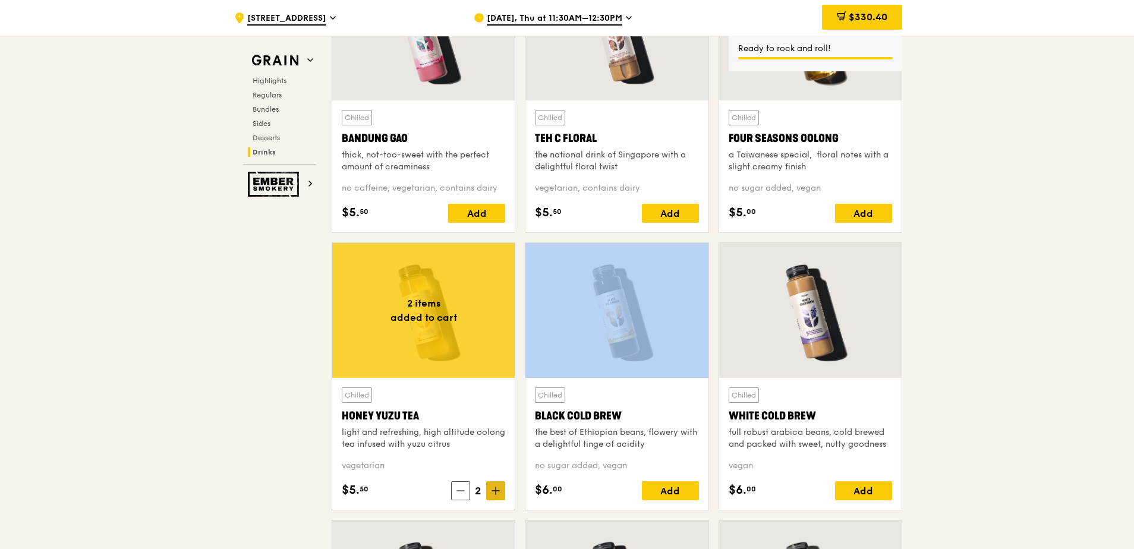
click at [498, 491] on icon at bounding box center [495, 491] width 7 height 0
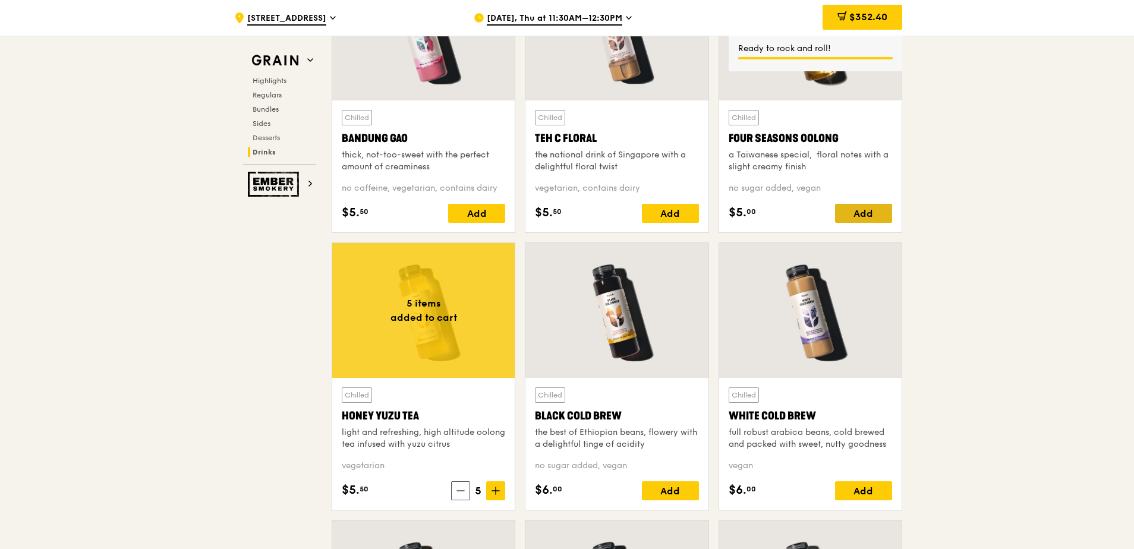
click at [861, 212] on div "Add" at bounding box center [863, 213] width 57 height 19
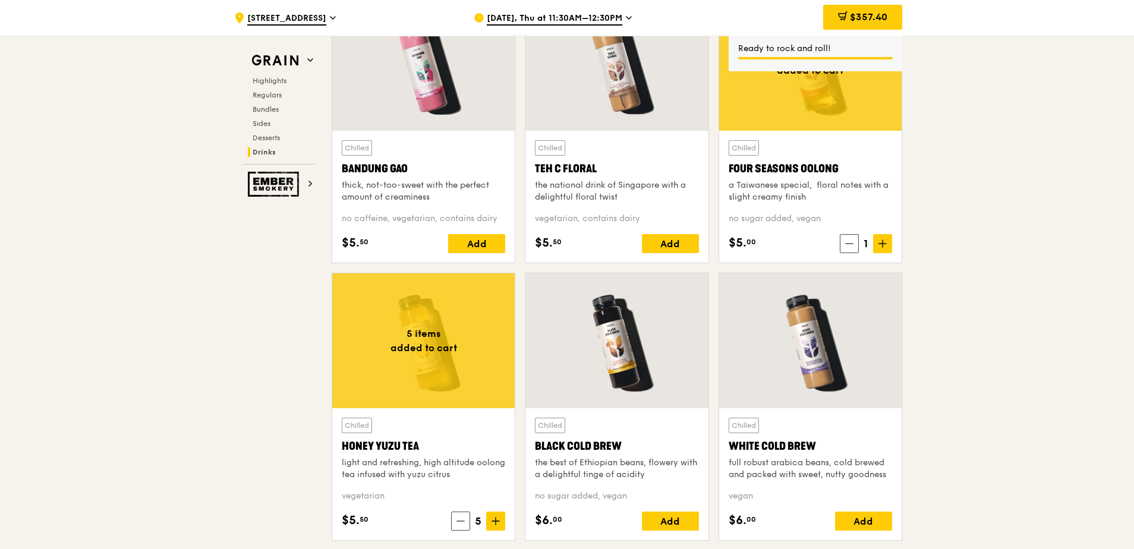
scroll to position [4174, 0]
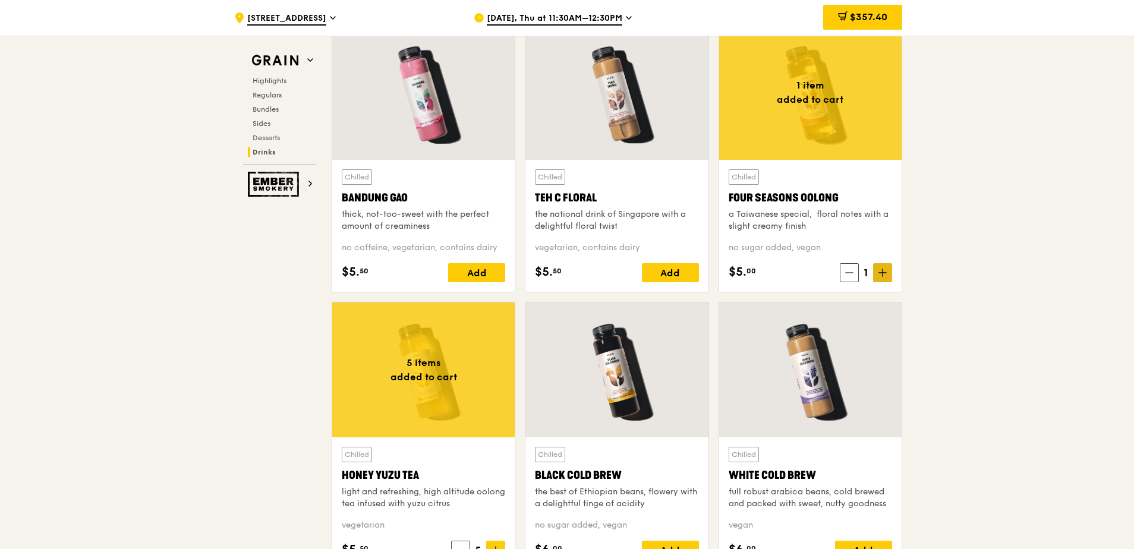
click at [886, 269] on icon at bounding box center [883, 273] width 8 height 8
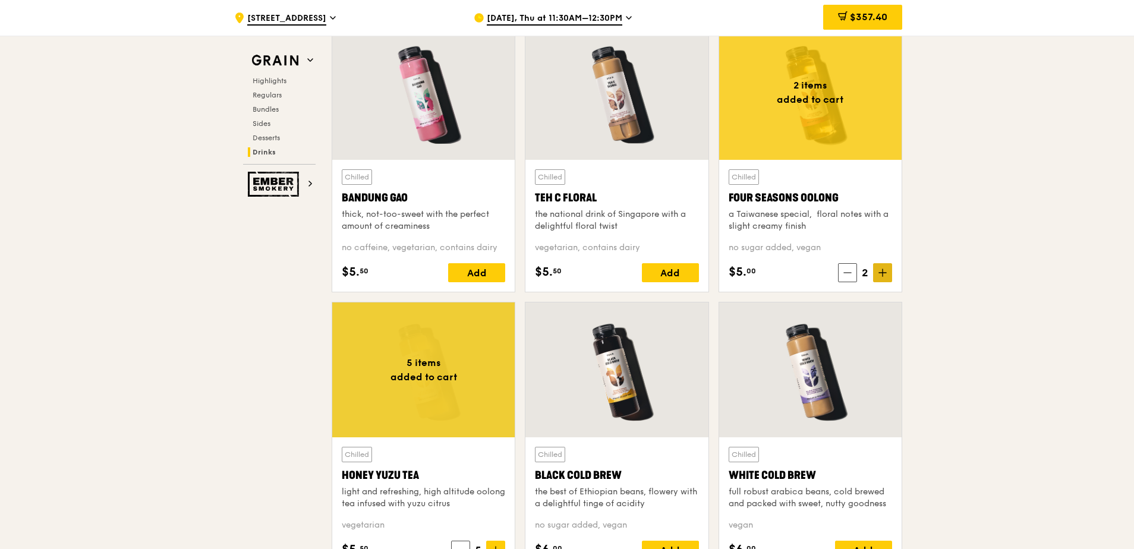
click at [886, 269] on icon at bounding box center [883, 273] width 8 height 8
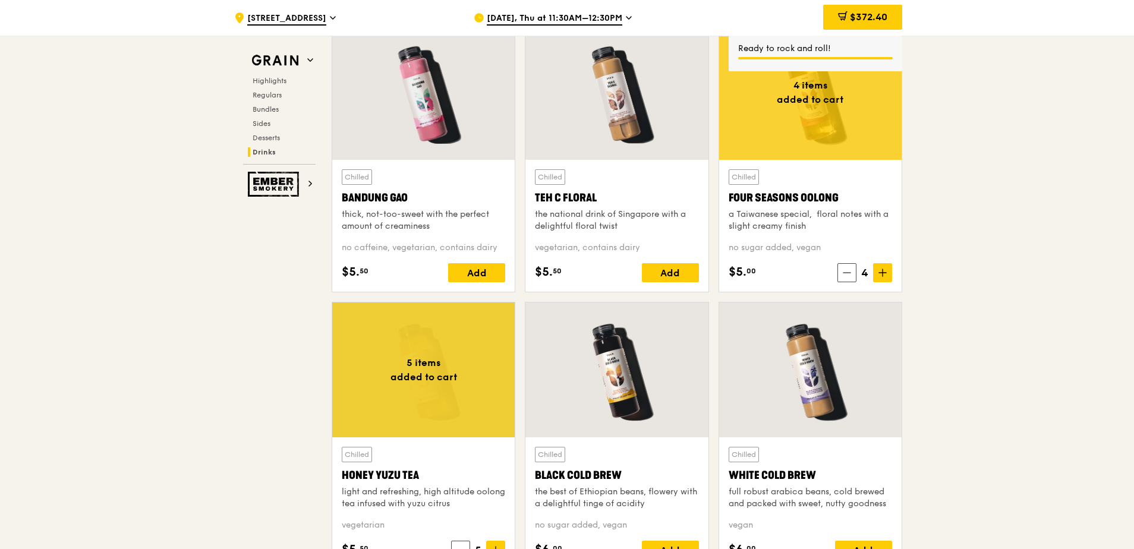
scroll to position [4293, 0]
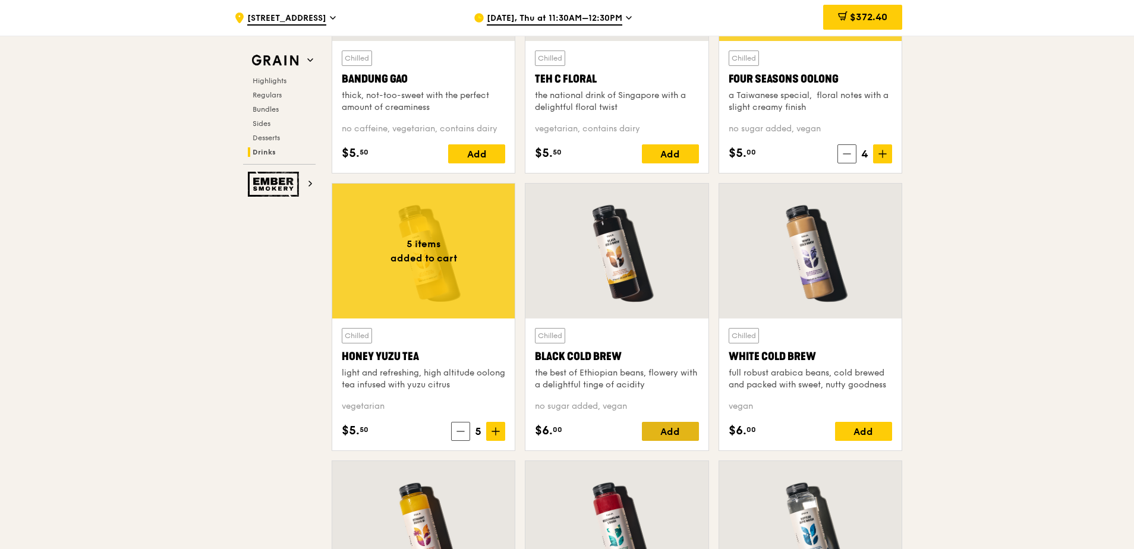
click at [665, 436] on div "Add" at bounding box center [670, 431] width 57 height 19
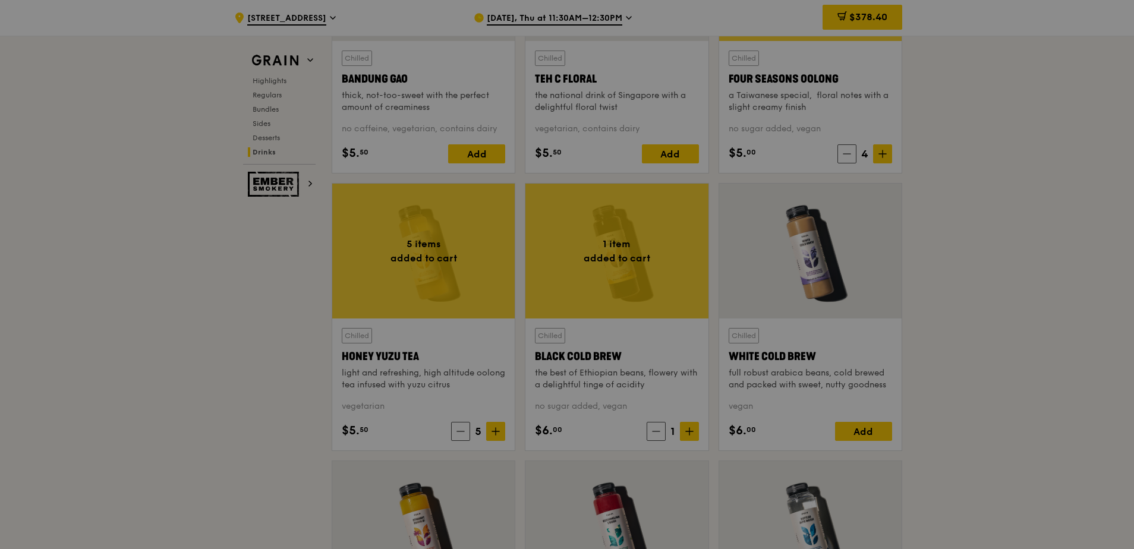
click at [687, 430] on div at bounding box center [567, 274] width 1134 height 549
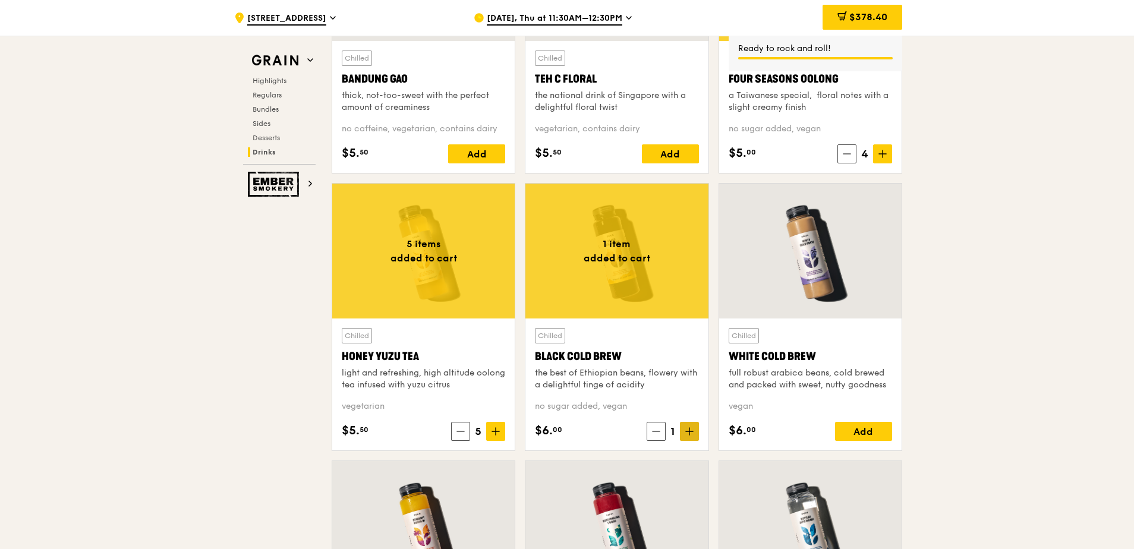
click at [691, 432] on icon at bounding box center [689, 432] width 7 height 0
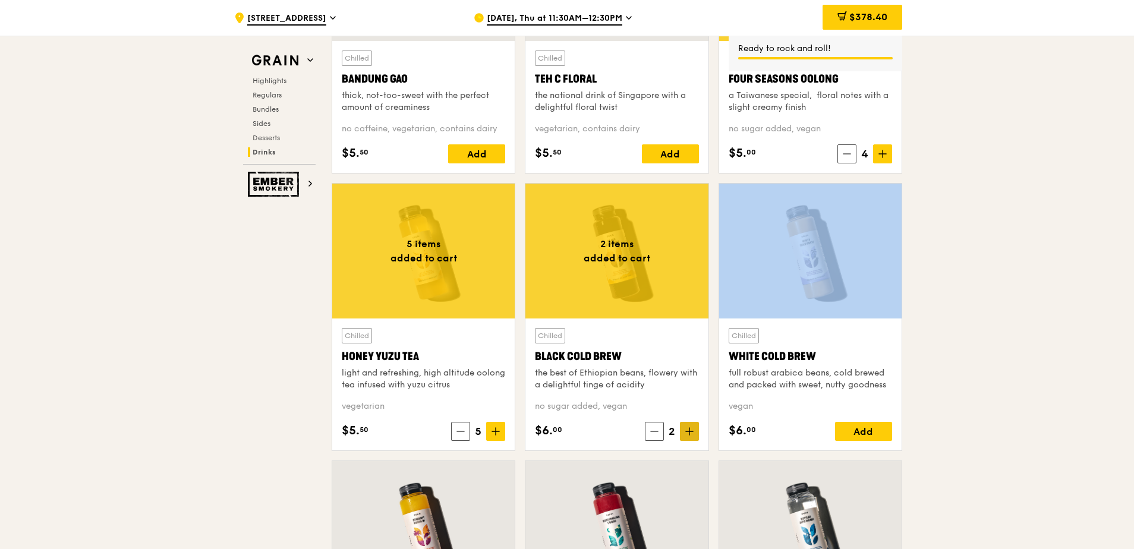
click at [691, 432] on icon at bounding box center [689, 432] width 7 height 0
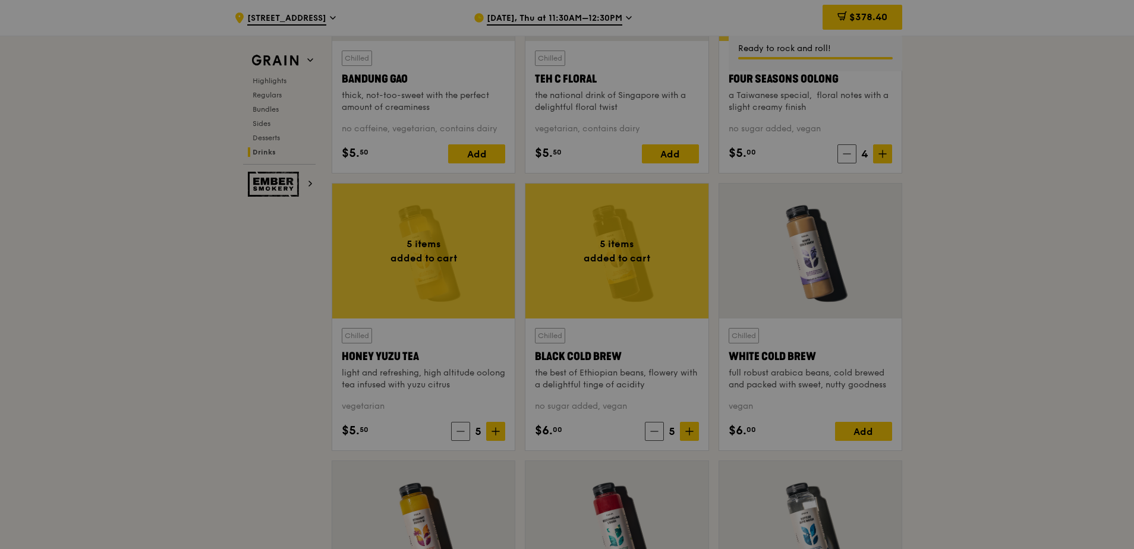
click at [694, 427] on div at bounding box center [567, 274] width 1134 height 549
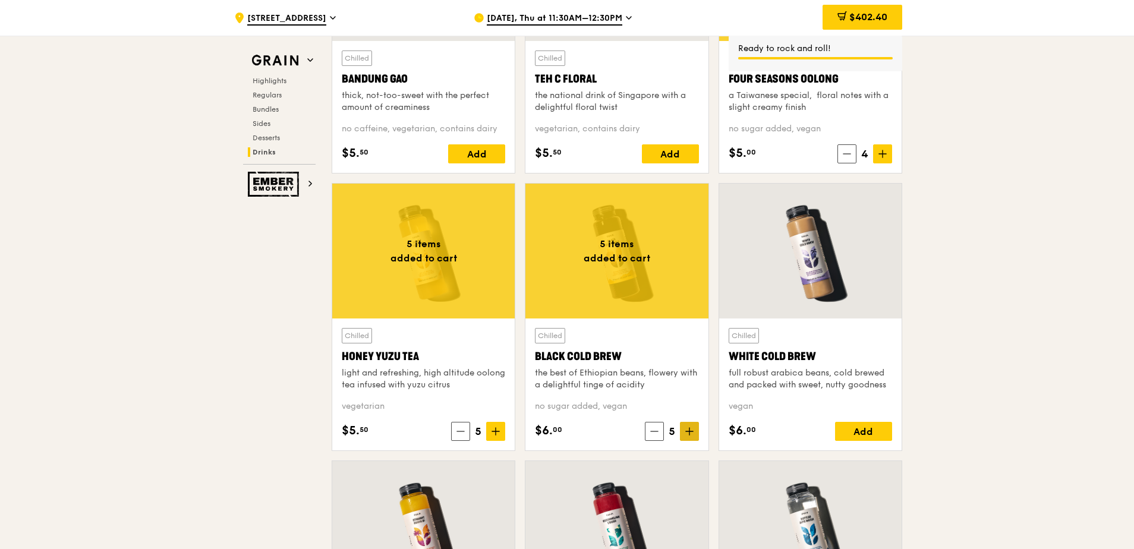
click at [692, 433] on icon at bounding box center [689, 431] width 8 height 8
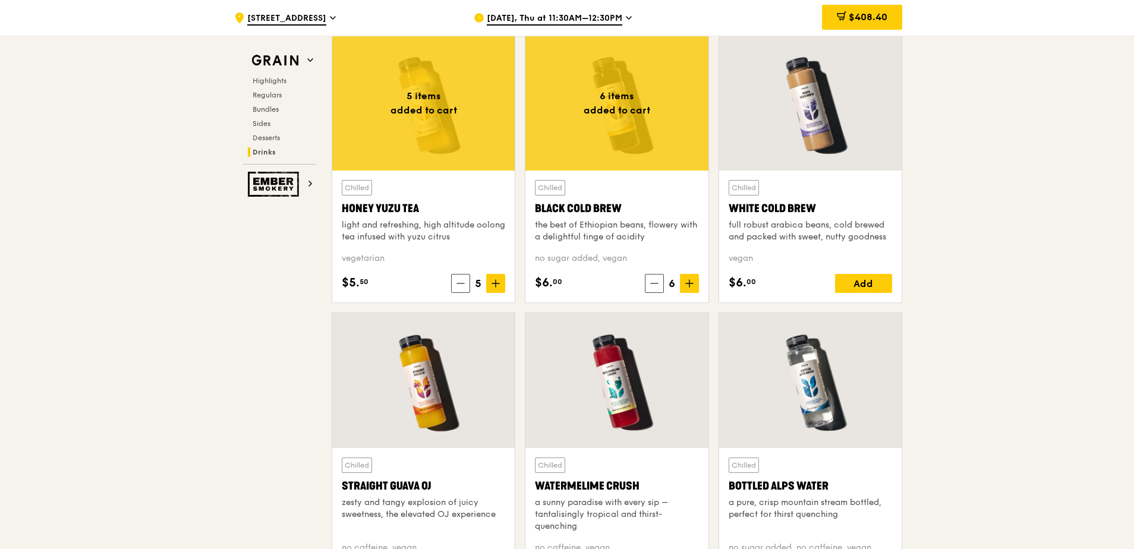
scroll to position [4412, 0]
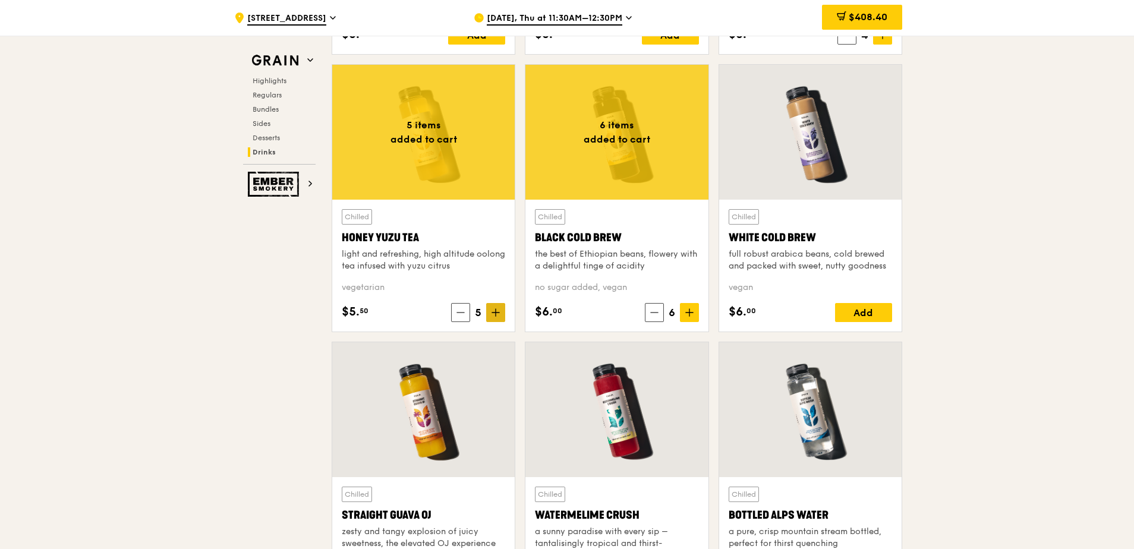
click at [493, 314] on icon at bounding box center [496, 312] width 8 height 8
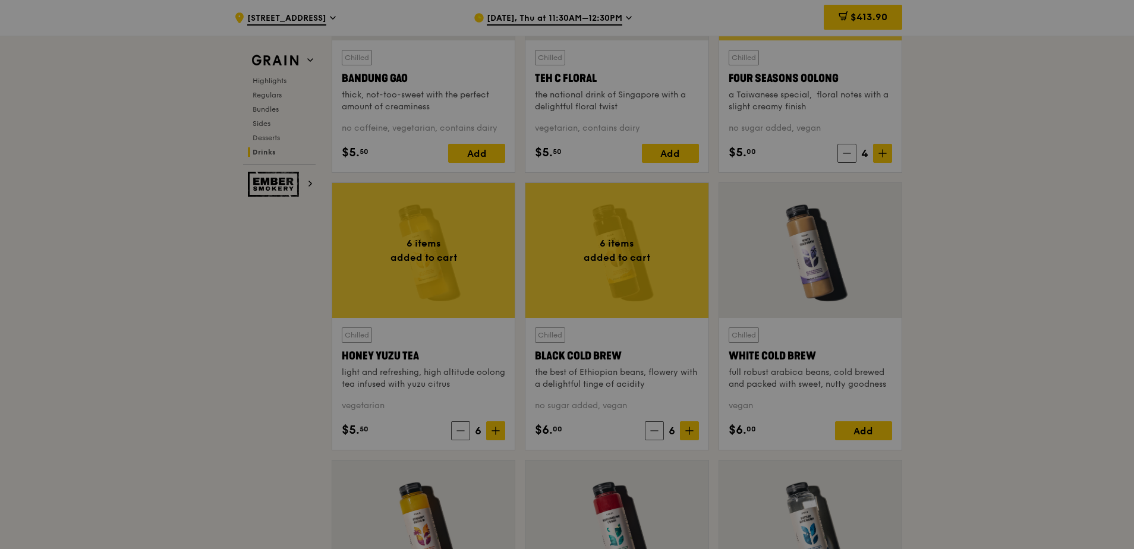
scroll to position [4293, 0]
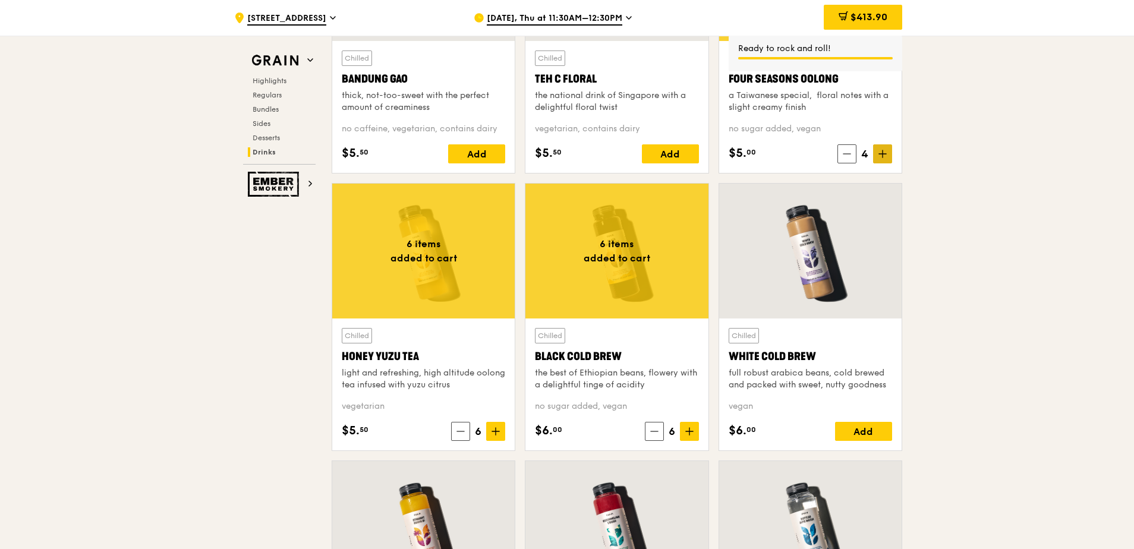
click at [884, 151] on icon at bounding box center [883, 154] width 8 height 8
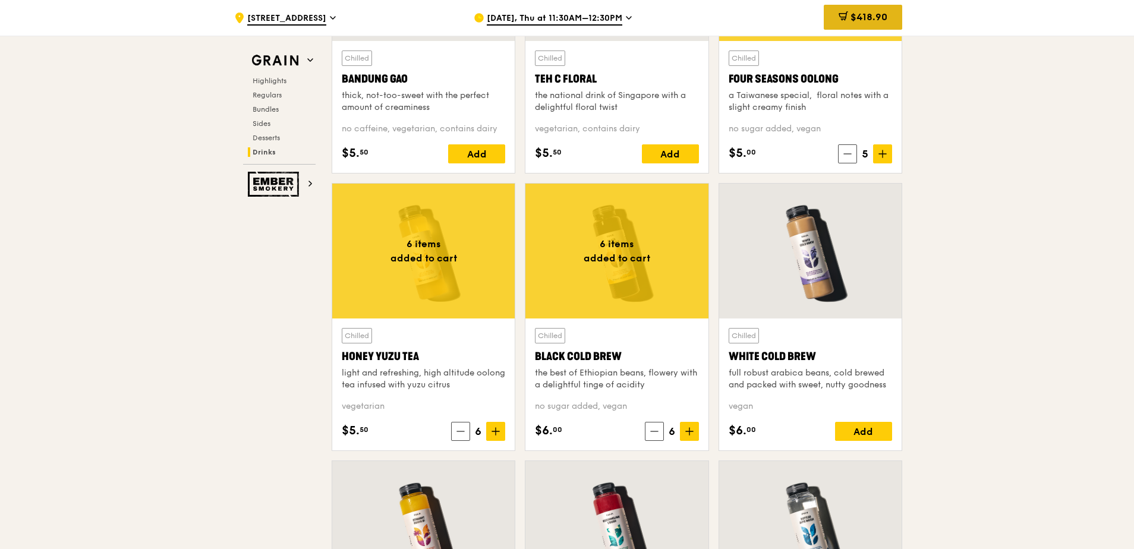
click at [863, 27] on div "$418.90" at bounding box center [863, 17] width 78 height 25
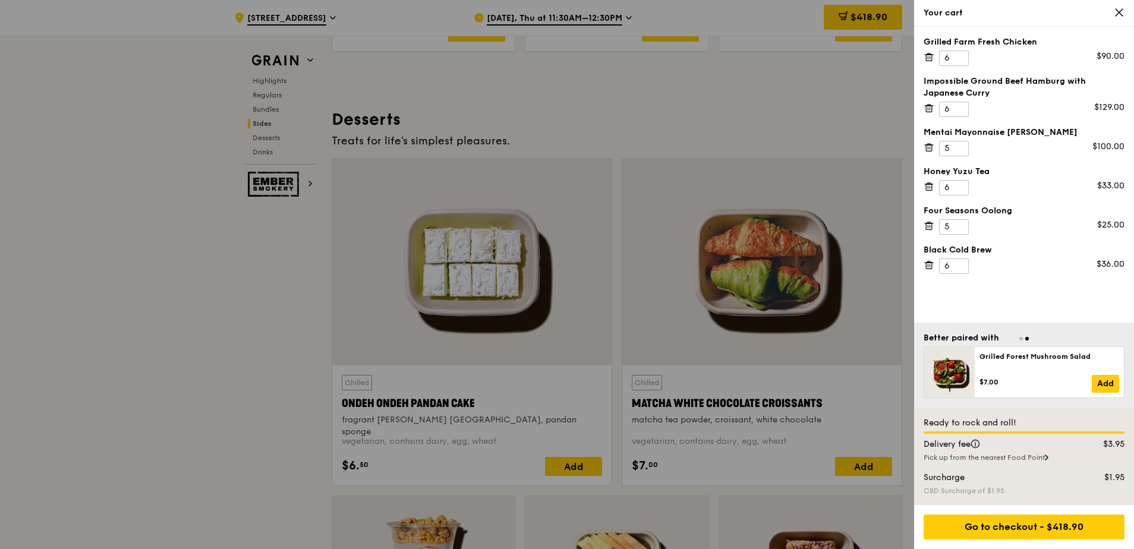
scroll to position [3342, 0]
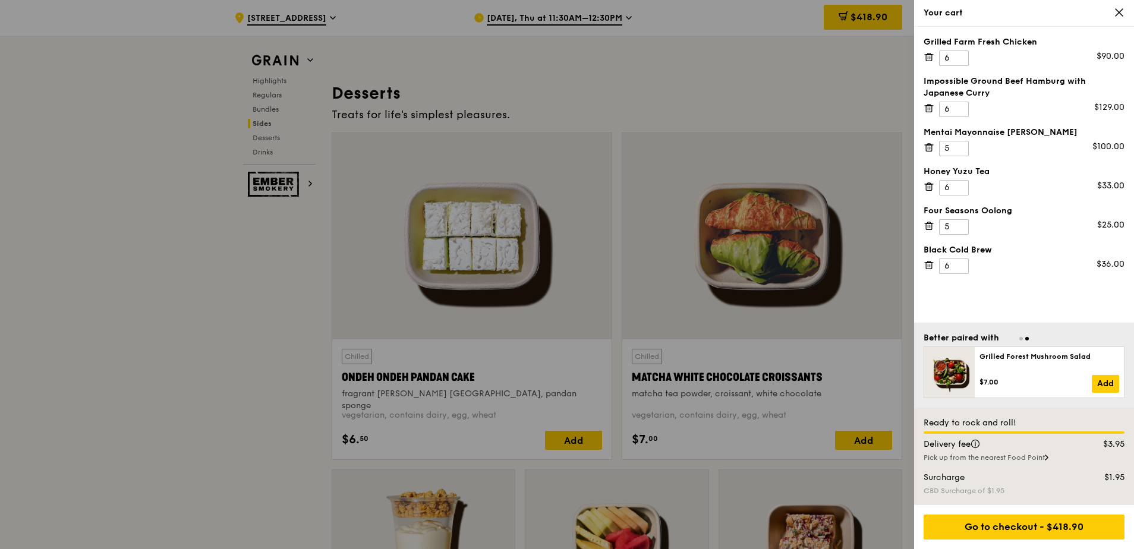
click at [1027, 456] on div "Pick up from the nearest Food Point" at bounding box center [1024, 458] width 201 height 10
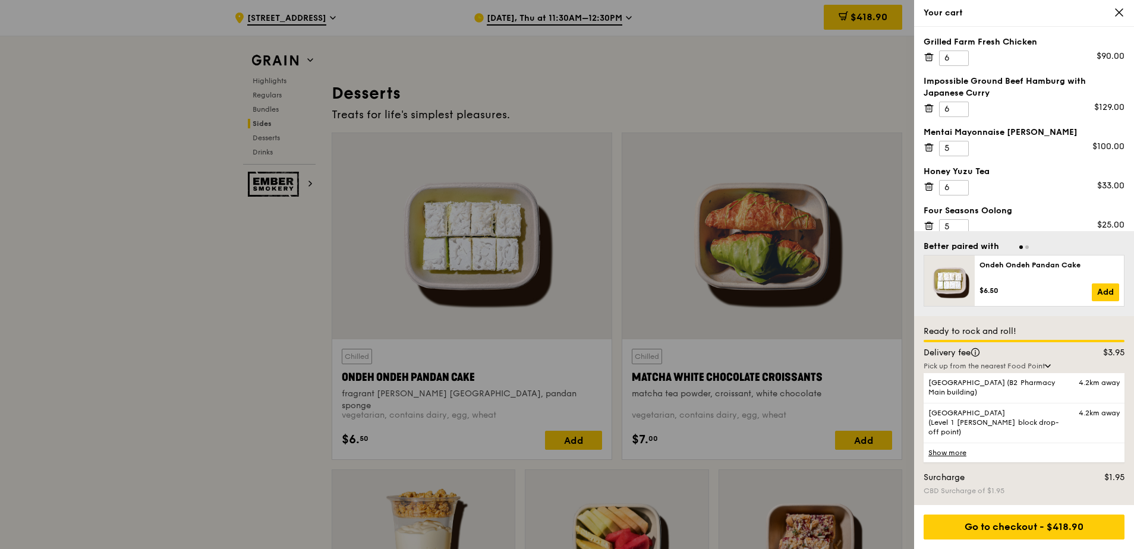
click at [1034, 489] on div "CBD Surcharge of $1.95" at bounding box center [1024, 491] width 201 height 10
click at [852, 304] on div at bounding box center [567, 274] width 1134 height 549
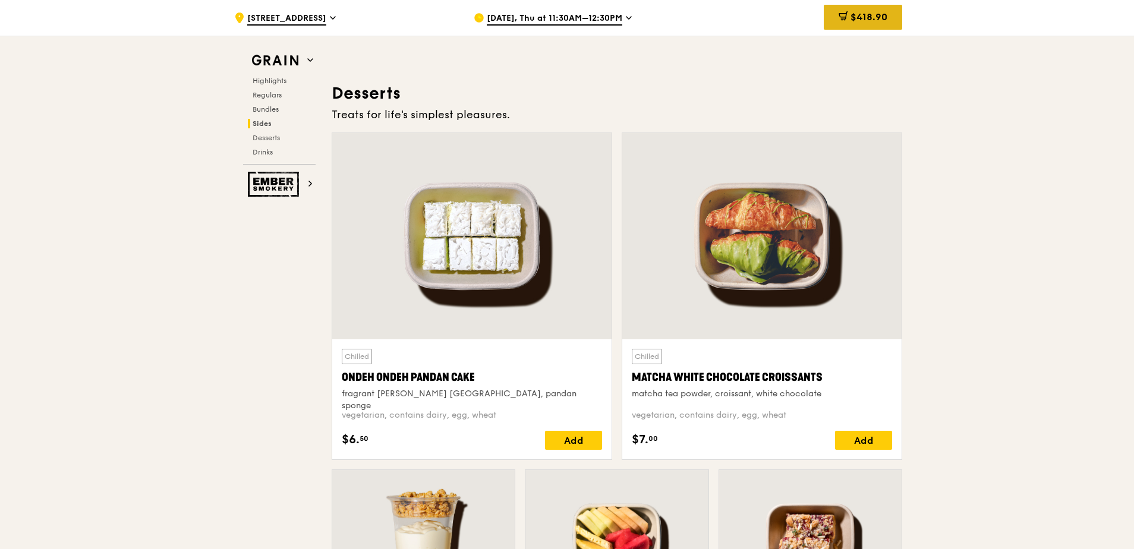
click at [875, 21] on span "$418.90" at bounding box center [869, 16] width 37 height 11
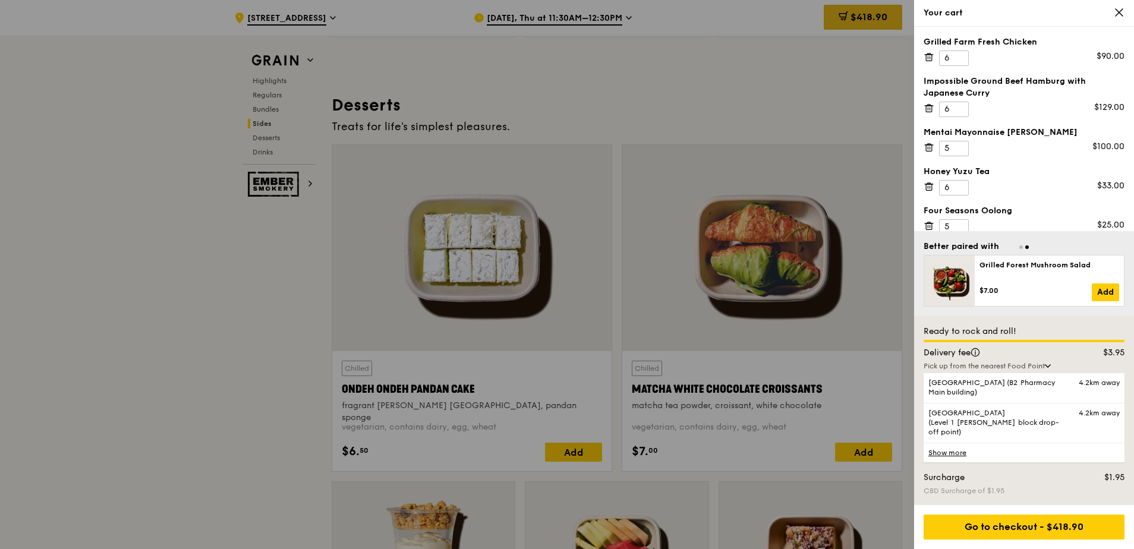
scroll to position [3318, 0]
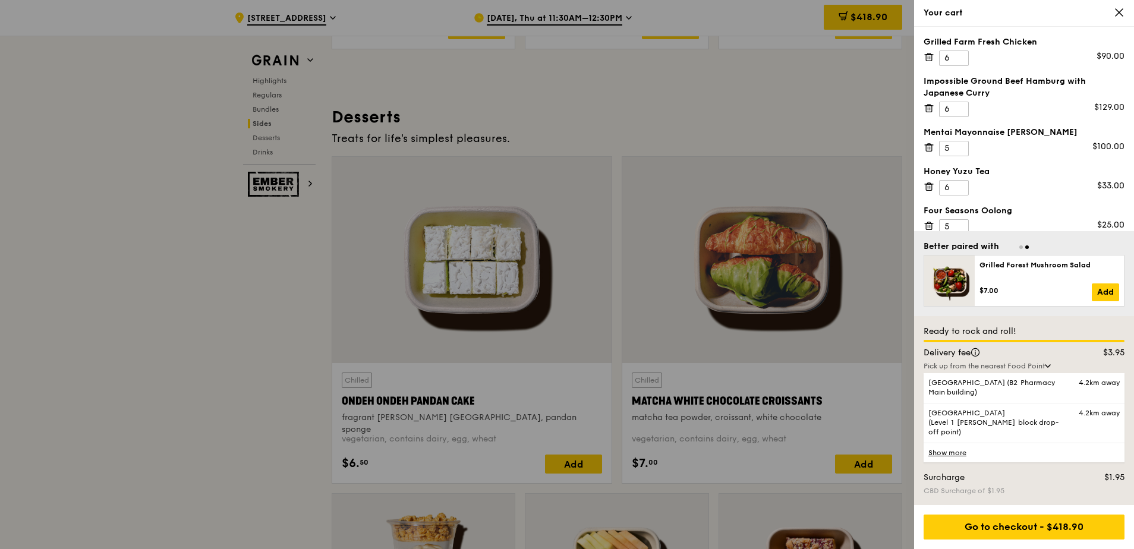
click at [912, 2] on div at bounding box center [567, 274] width 1134 height 549
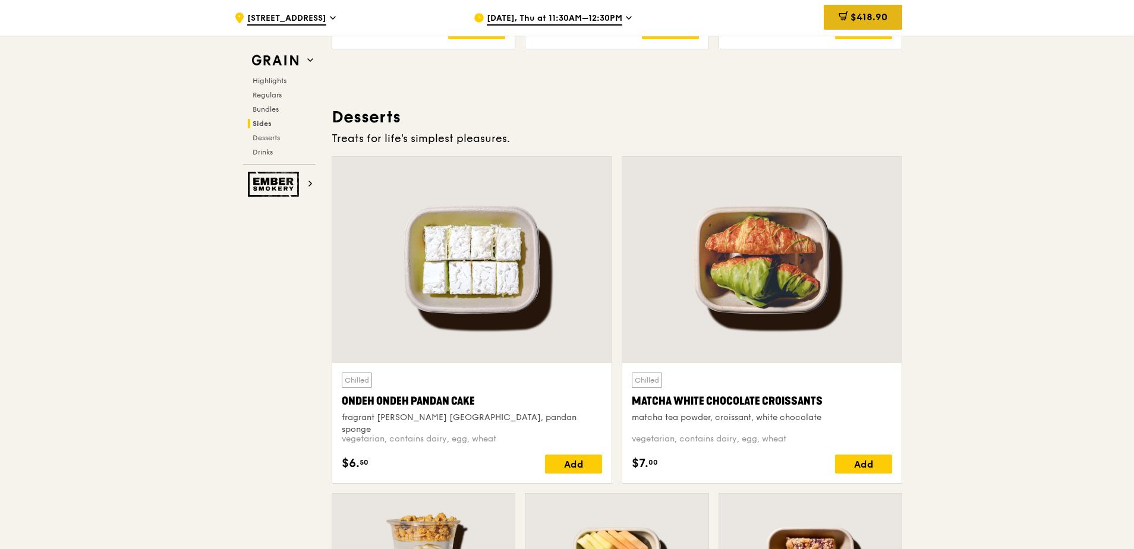
click at [876, 19] on span "$418.90" at bounding box center [869, 16] width 37 height 11
